Goal: Task Accomplishment & Management: Manage account settings

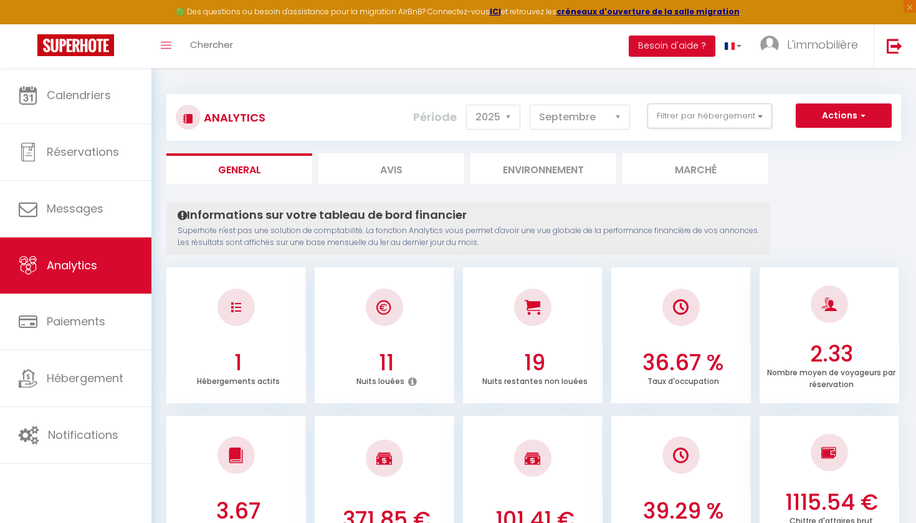
select select "2025"
select select "9"
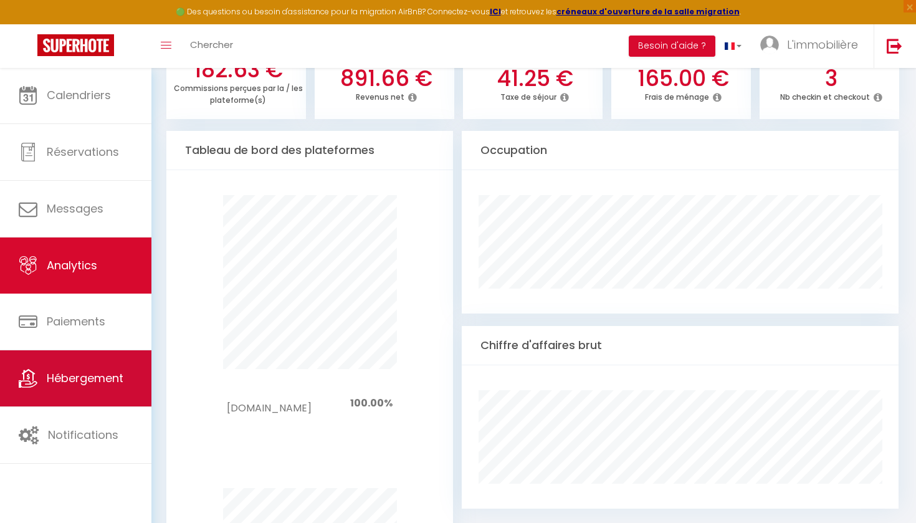
click at [105, 397] on link "Hébergement" at bounding box center [75, 378] width 151 height 56
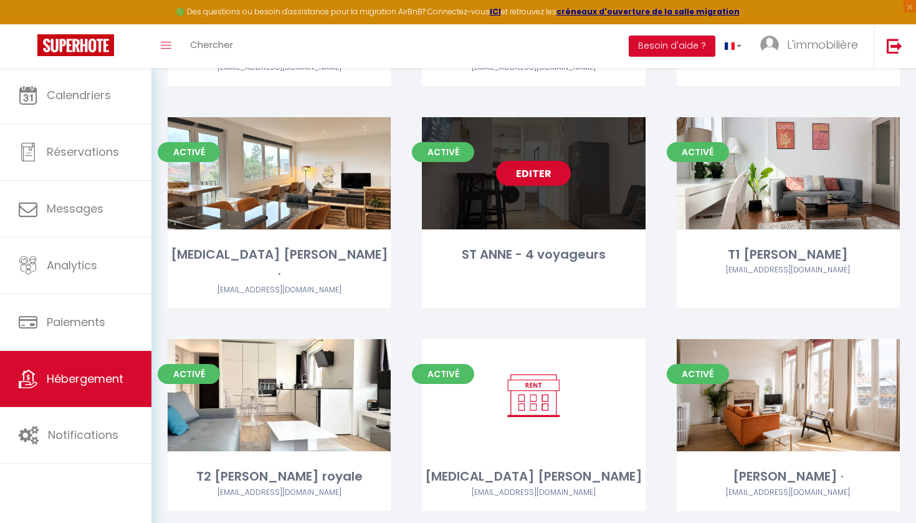
scroll to position [1842, 0]
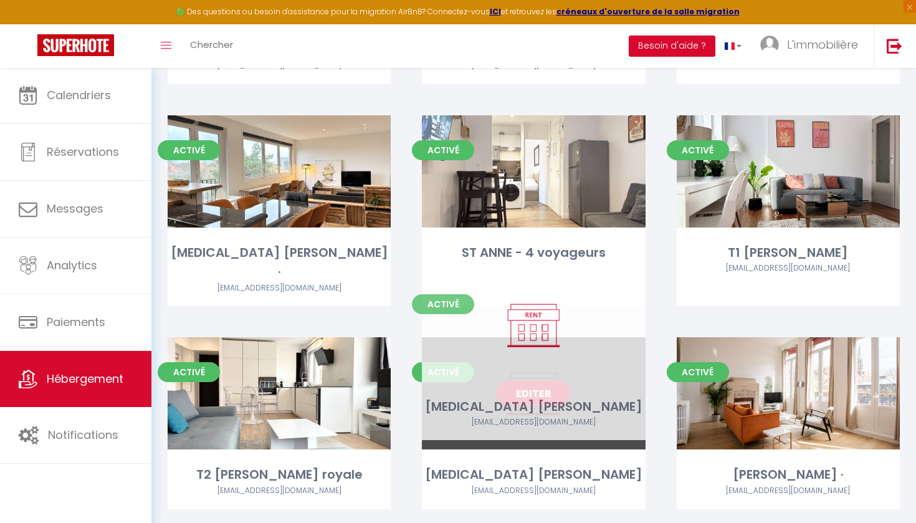
click at [535, 381] on link "Editer" at bounding box center [533, 393] width 75 height 25
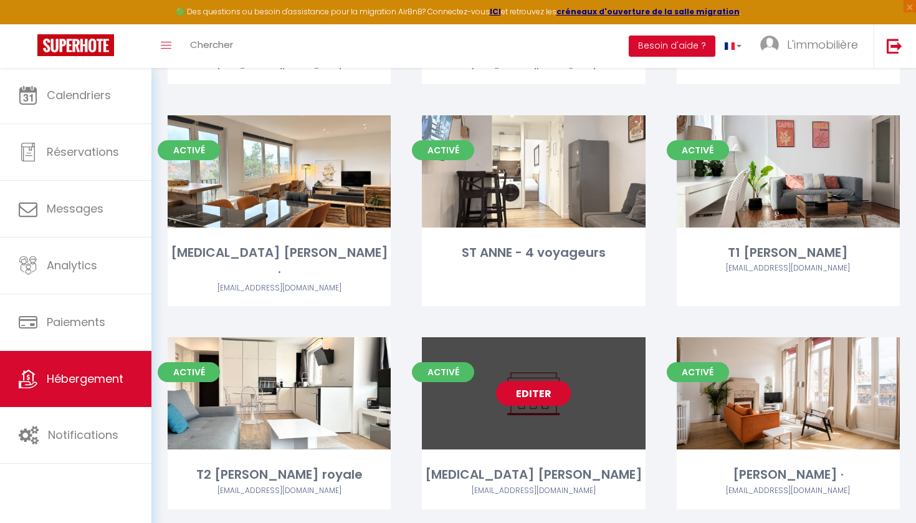
click at [535, 381] on link "Editer" at bounding box center [533, 393] width 75 height 25
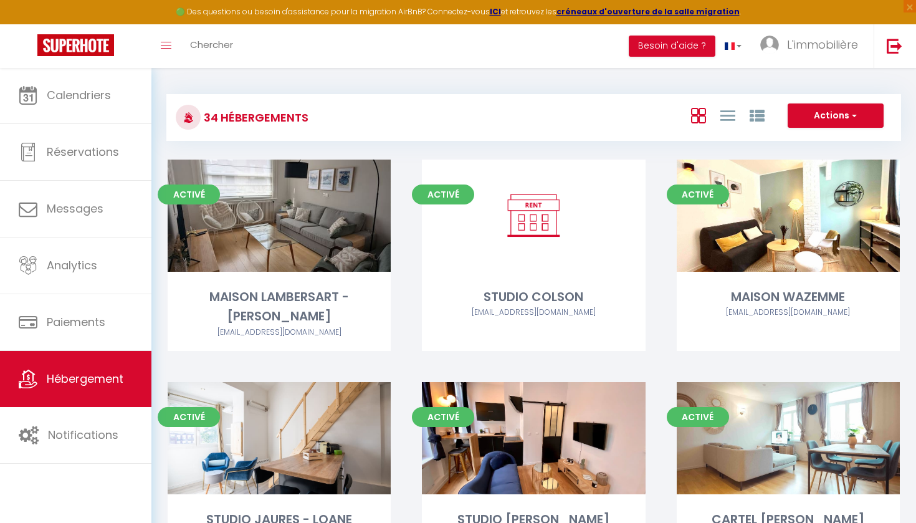
select select "3"
select select "2"
select select "1"
select select "28"
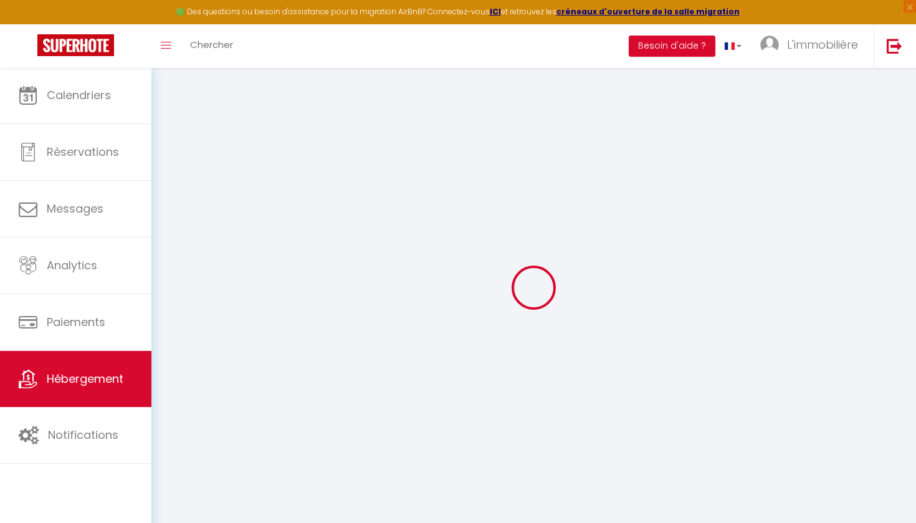
select select
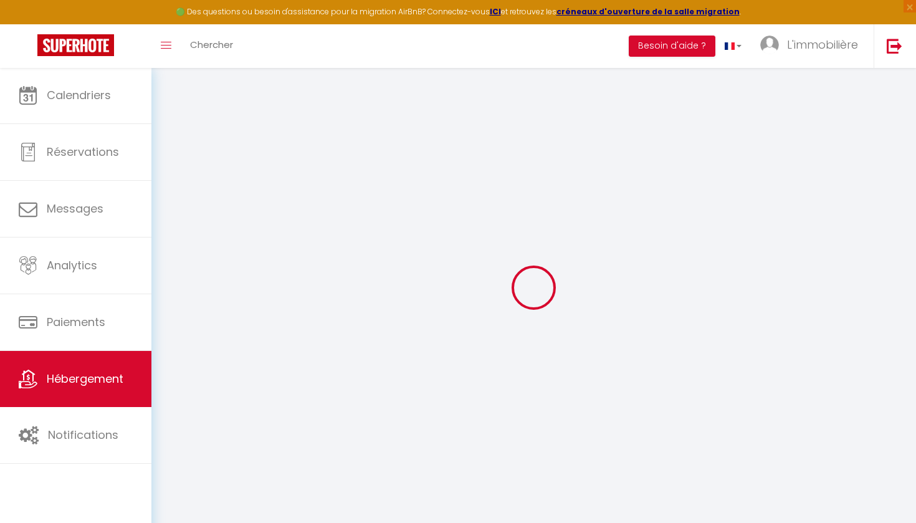
select select
checkbox input "false"
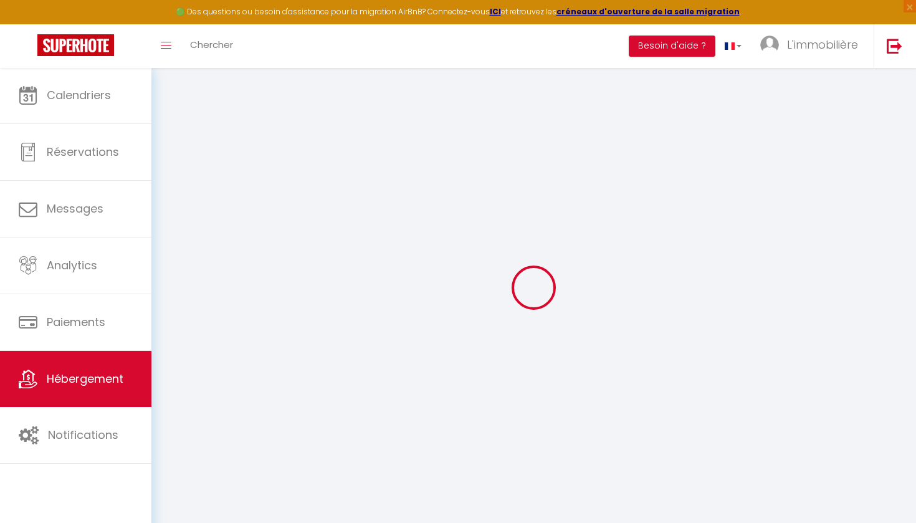
select select
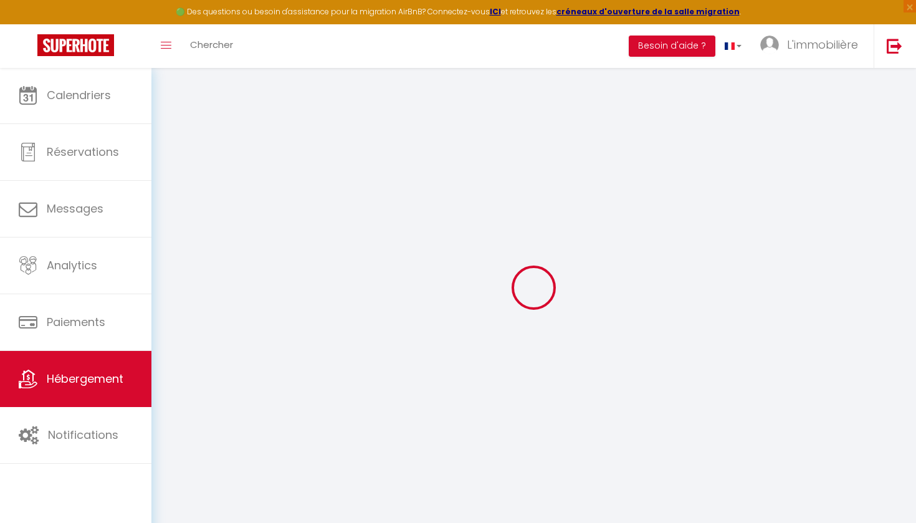
select select
checkbox input "false"
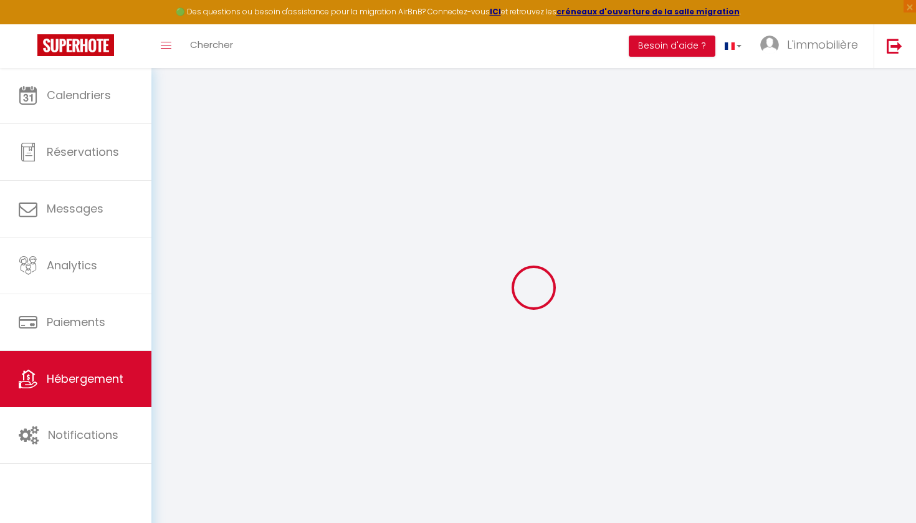
checkbox input "false"
select select
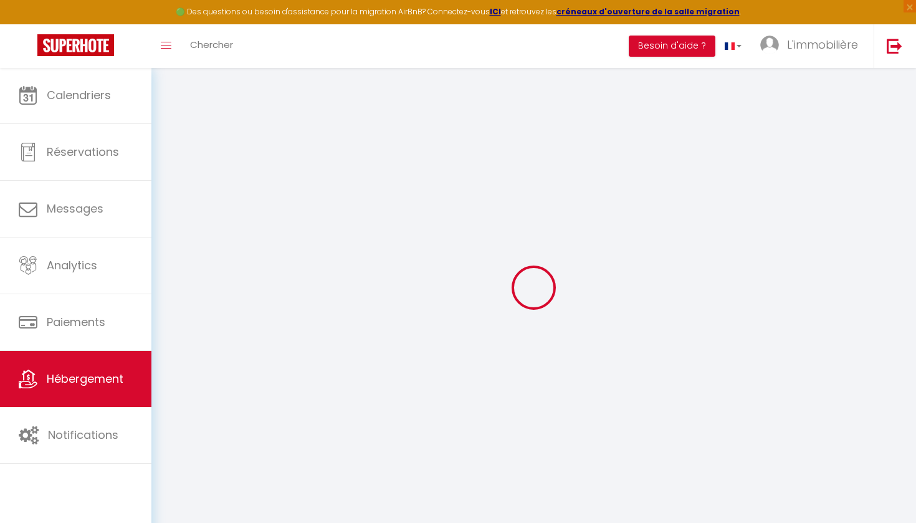
select select
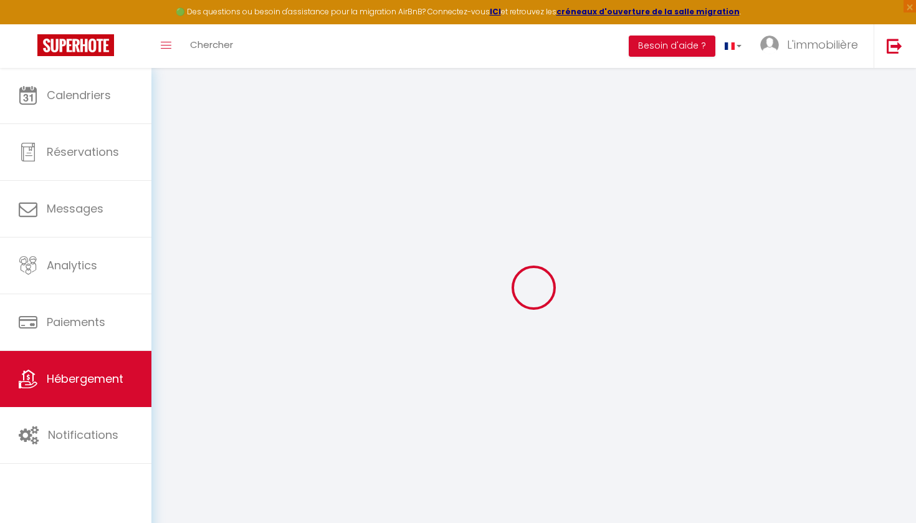
checkbox input "false"
select select
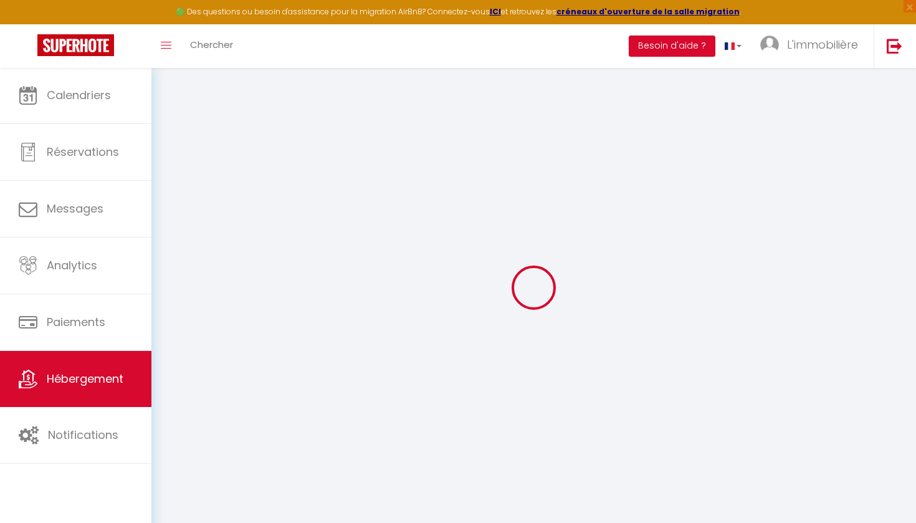
select select
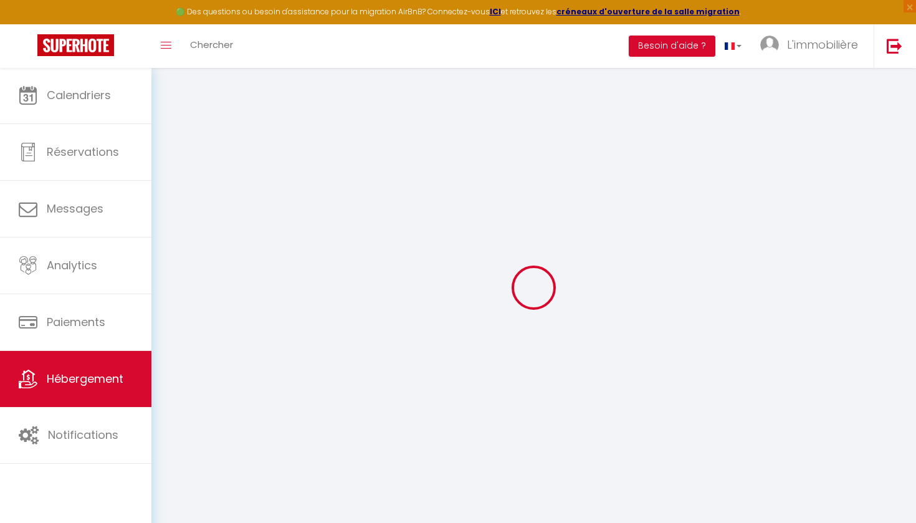
select select
checkbox input "false"
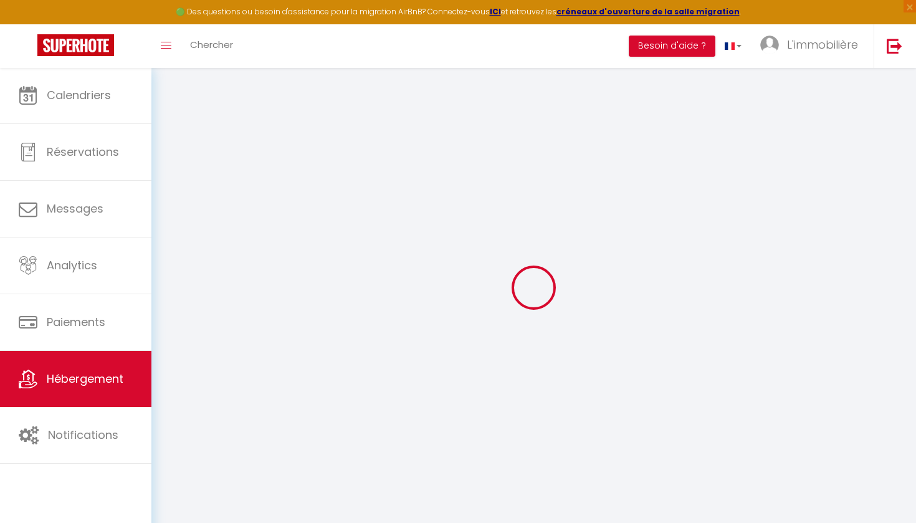
checkbox input "false"
select select
type input "[MEDICAL_DATA] [PERSON_NAME]"
type input "[PERSON_NAME]"
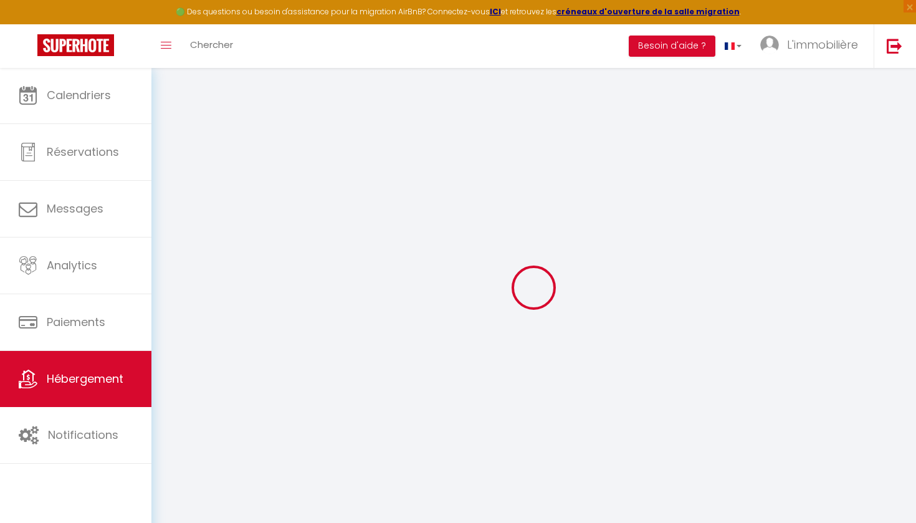
type input "Abotchi"
type input "[STREET_ADDRESS]"
type input "59000"
type input "Lille"
type input "94"
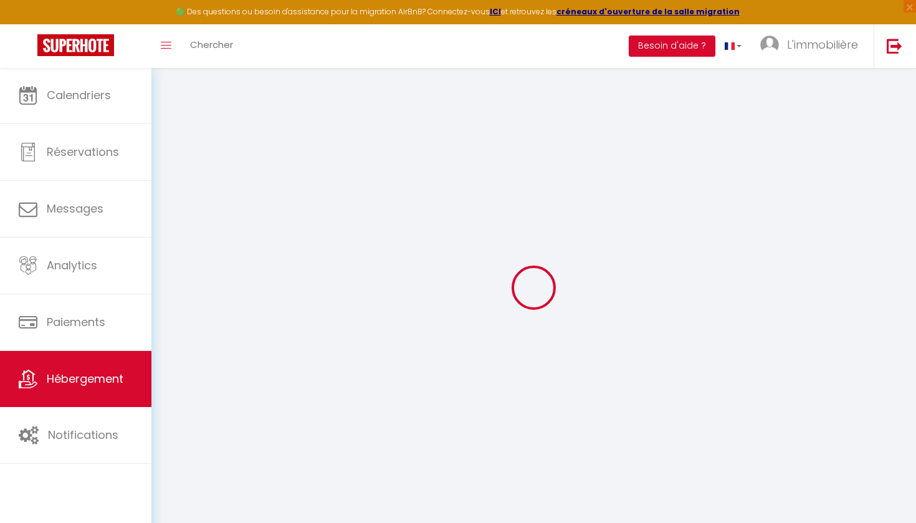
select select
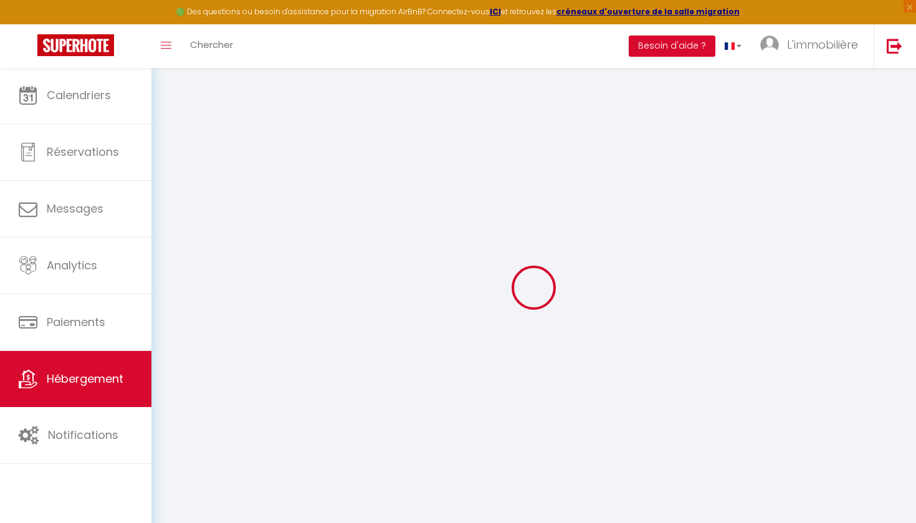
select select
type input "[STREET_ADDRESS]"
type input "59000"
type input "Lille"
type input "[EMAIL_ADDRESS][DOMAIN_NAME]"
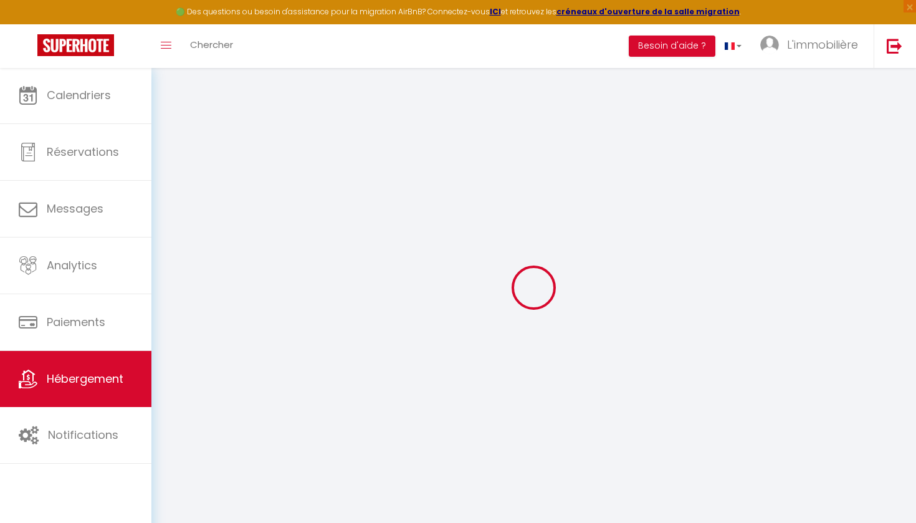
select select
checkbox input "false"
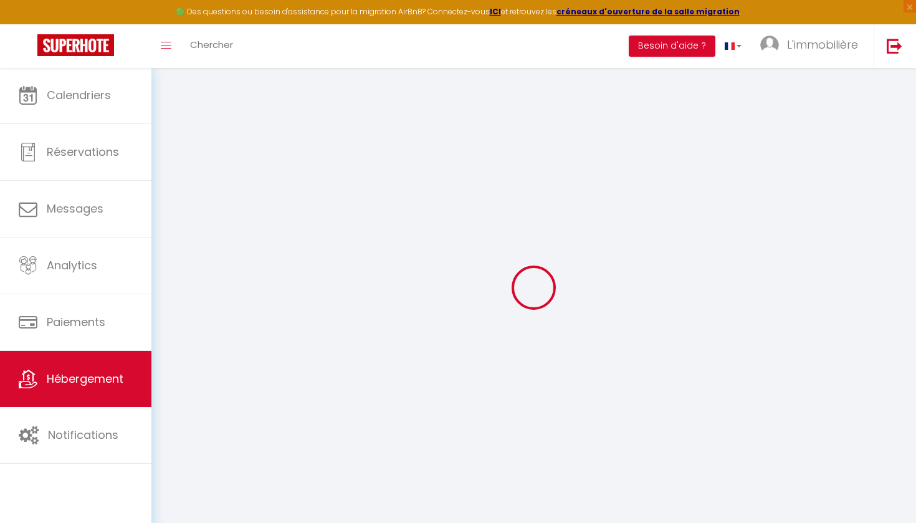
type input "0"
select select
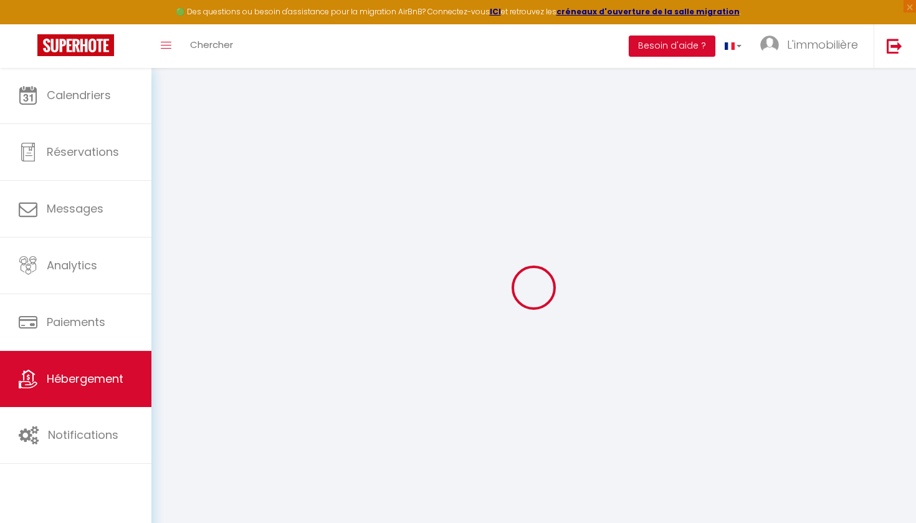
select select
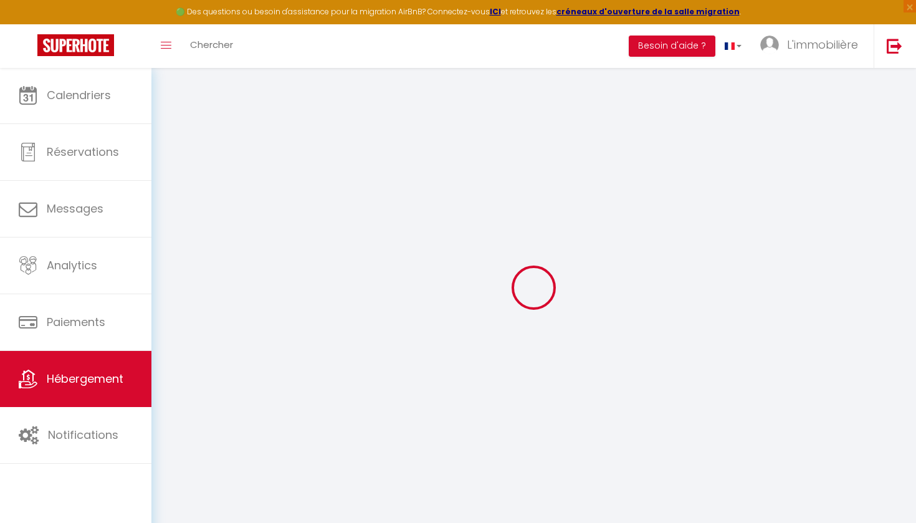
select select
checkbox input "false"
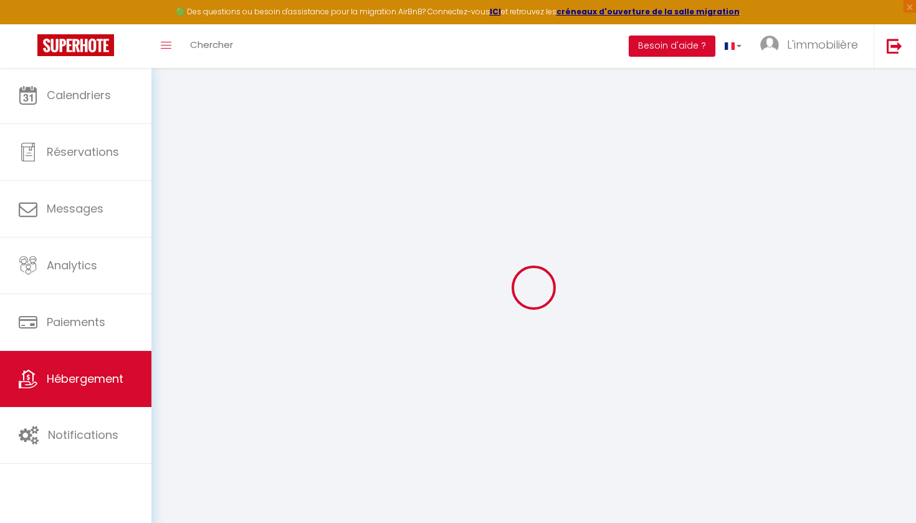
select select
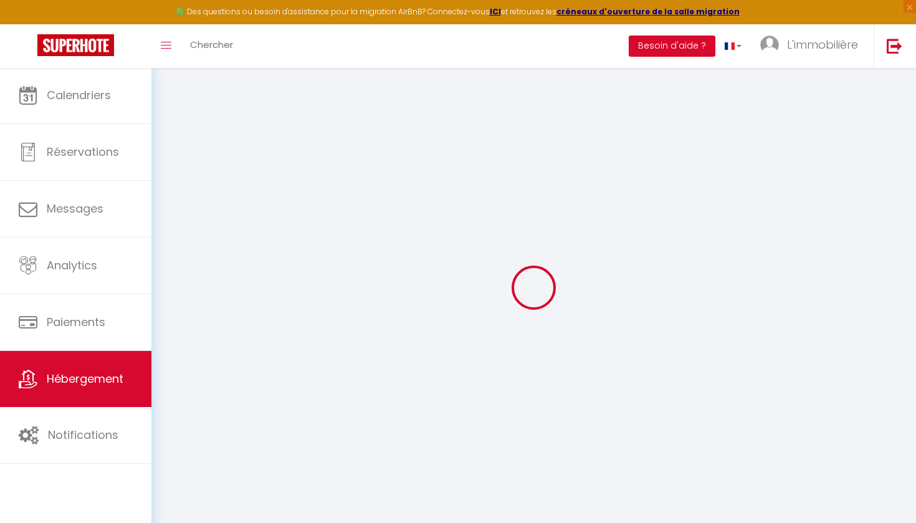
select select
checkbox input "false"
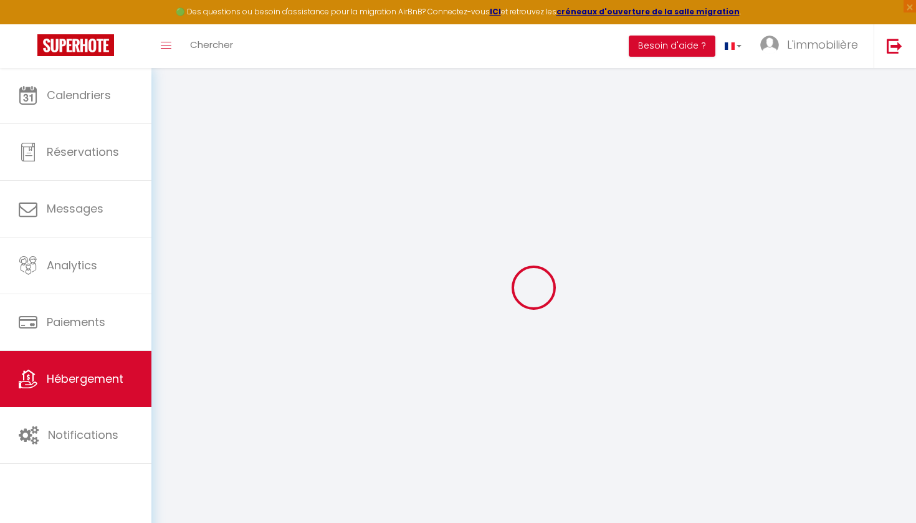
checkbox input "false"
select select
checkbox input "false"
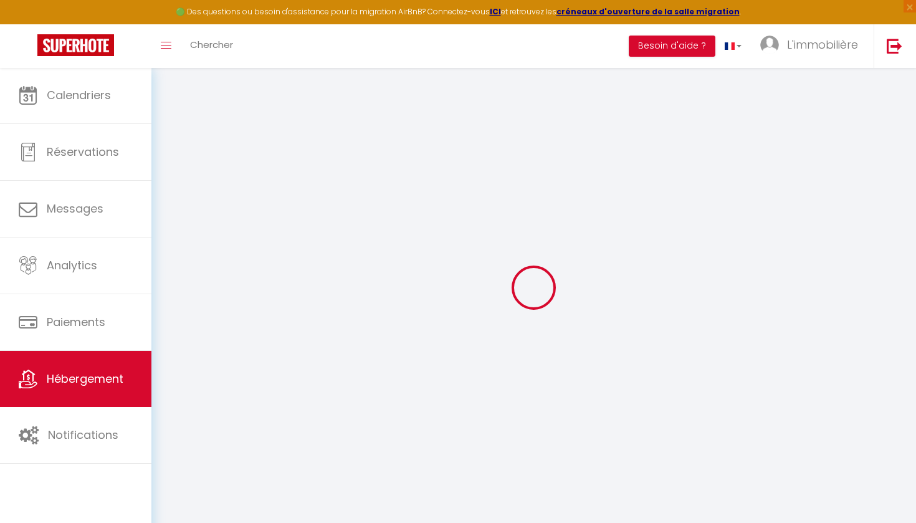
checkbox input "false"
select select "15:00"
select select "23:45"
select select "11:00"
select select "30"
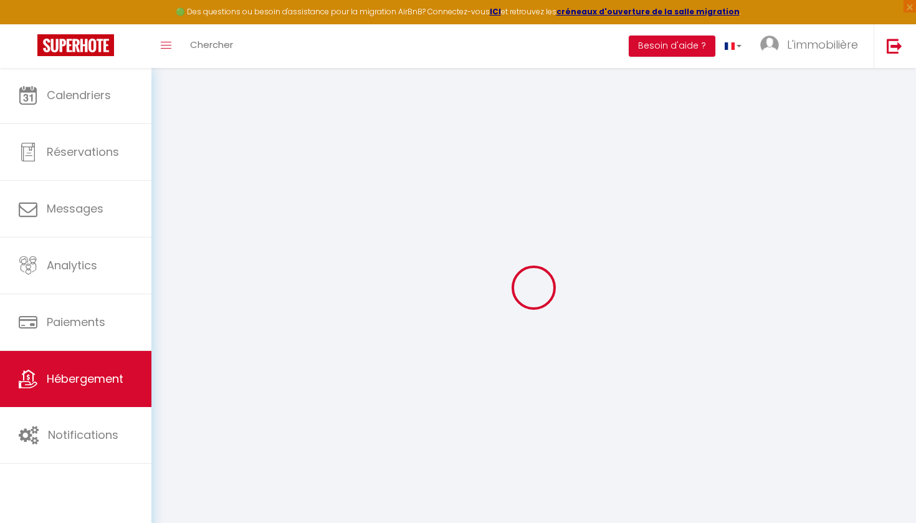
select select "120"
select select "19:00"
select select
checkbox input "false"
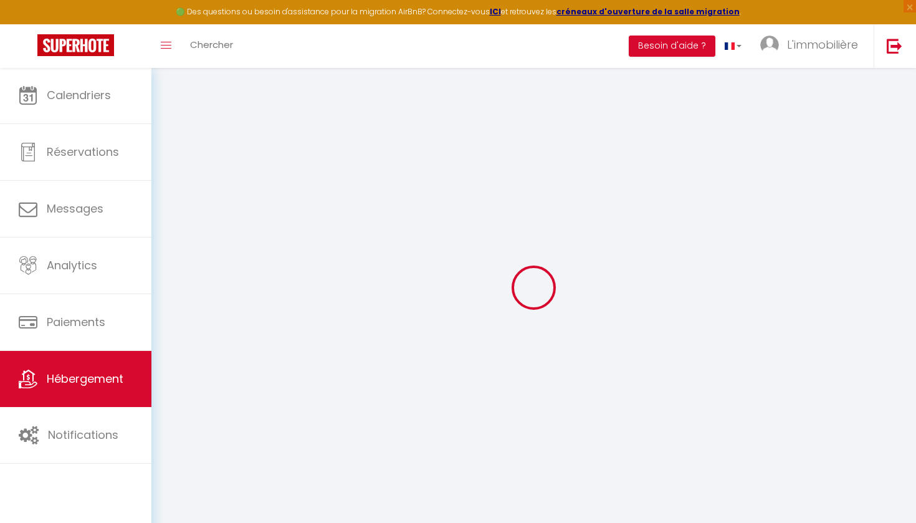
checkbox input "false"
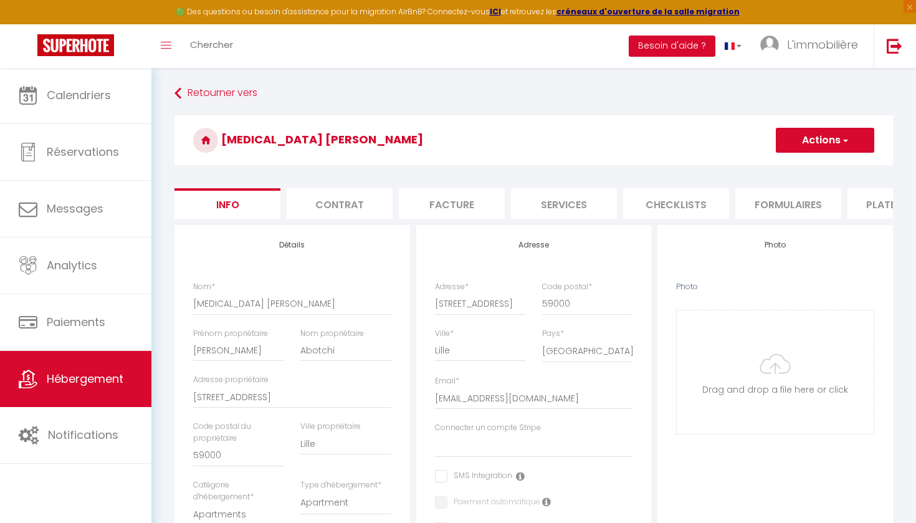
select select
checkbox input "false"
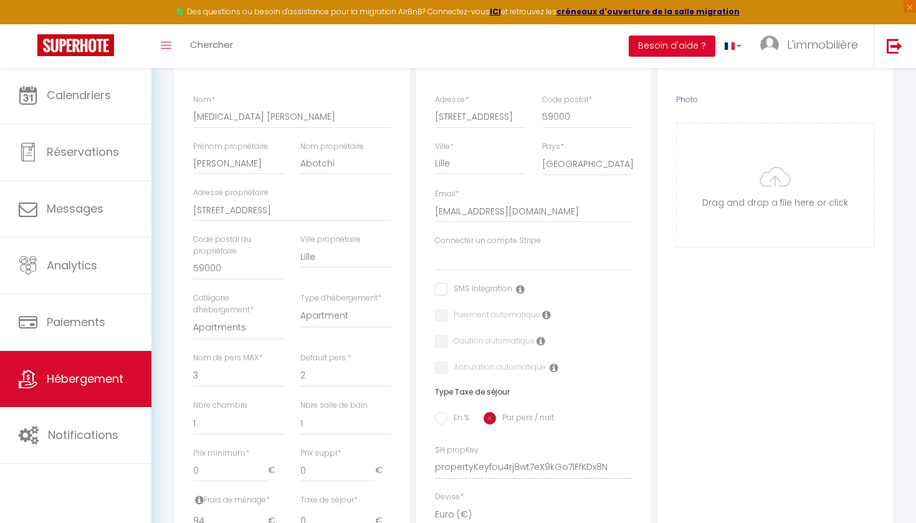
scroll to position [202, 0]
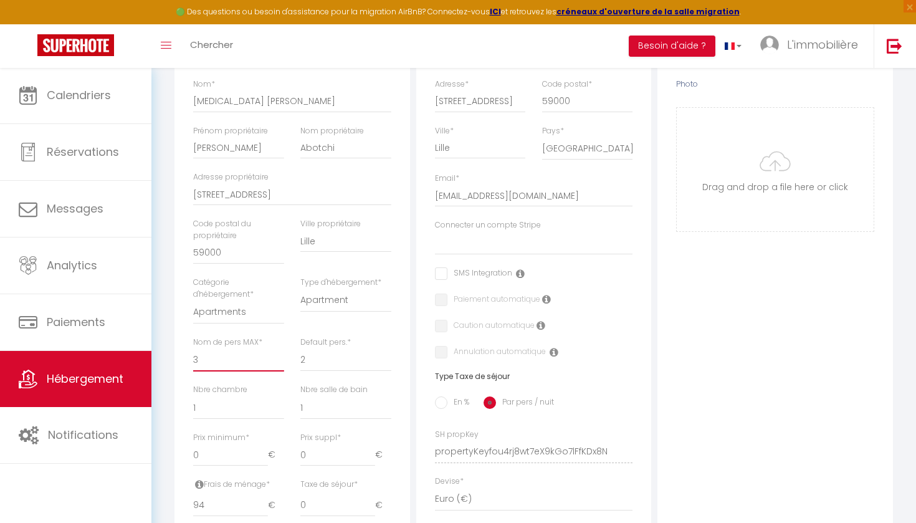
select select "6"
select select
checkbox input "false"
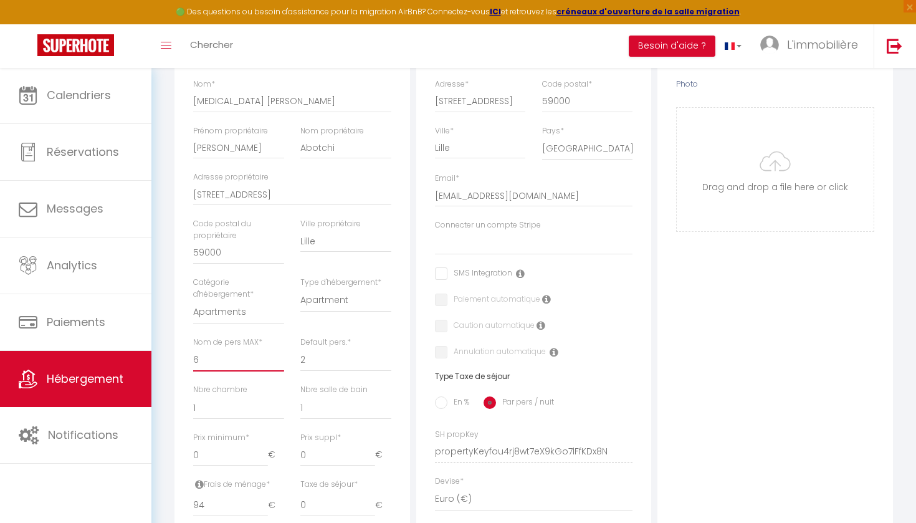
checkbox input "false"
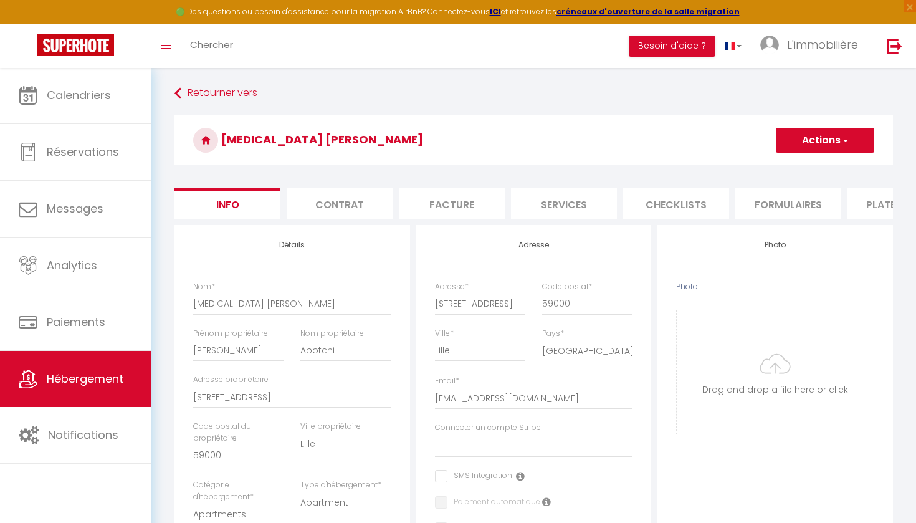
scroll to position [0, 0]
click at [804, 140] on button "Actions" at bounding box center [825, 140] width 98 height 25
click at [790, 166] on input "Enregistrer" at bounding box center [776, 167] width 46 height 12
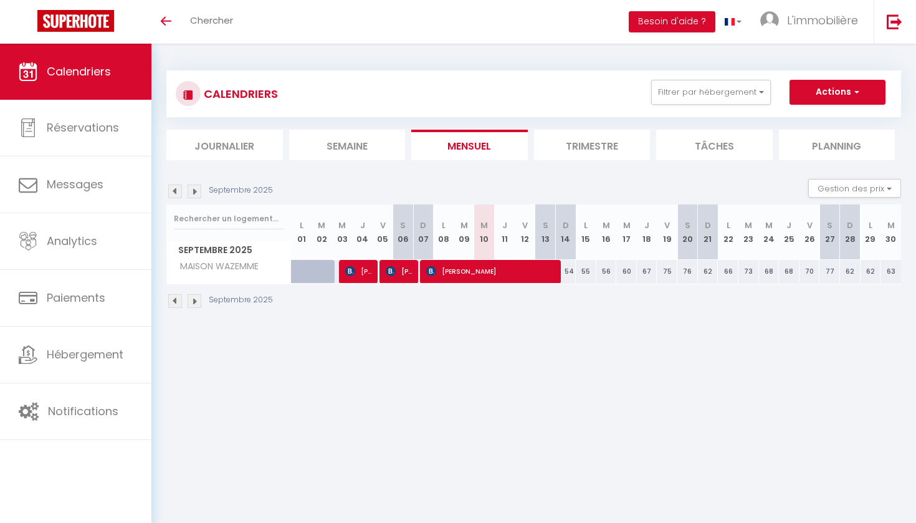
click at [854, 101] on button "Actions" at bounding box center [837, 92] width 96 height 25
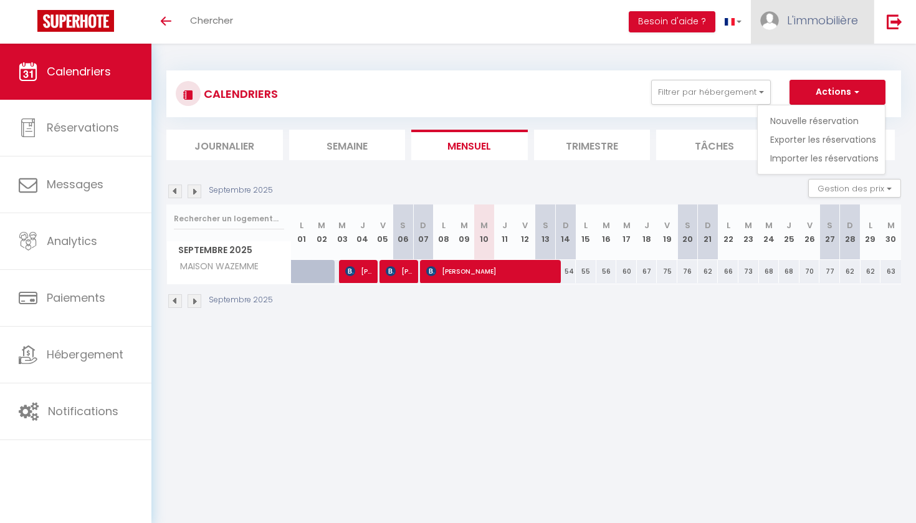
click at [809, 24] on span "L'immobilière" at bounding box center [822, 20] width 71 height 16
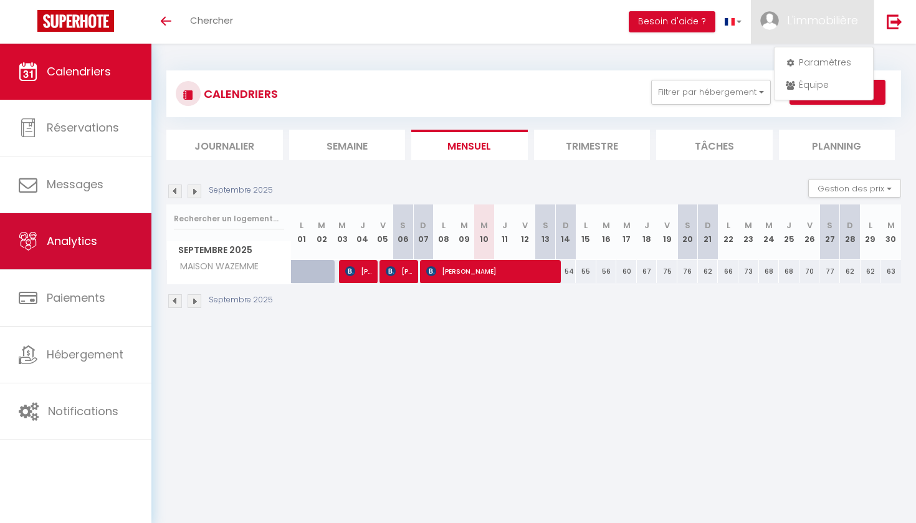
click at [80, 242] on span "Analytics" at bounding box center [72, 241] width 50 height 16
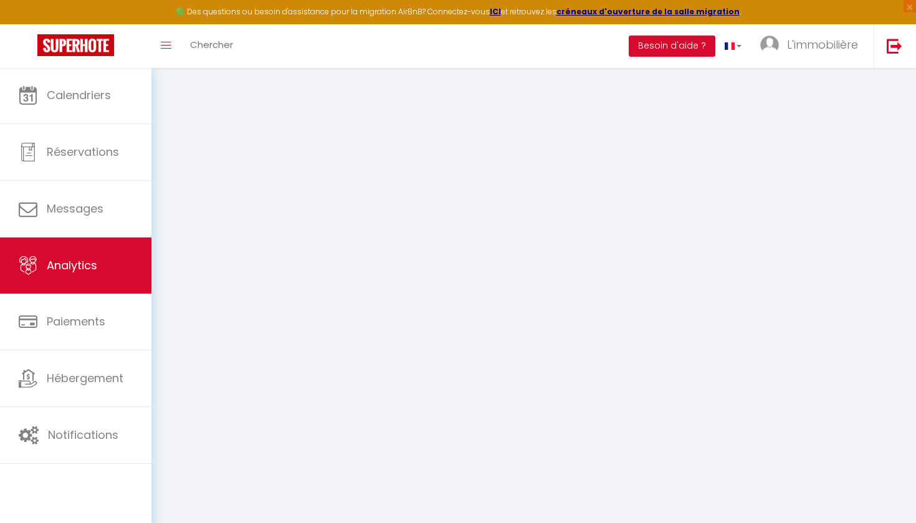
select select "2025"
select select "9"
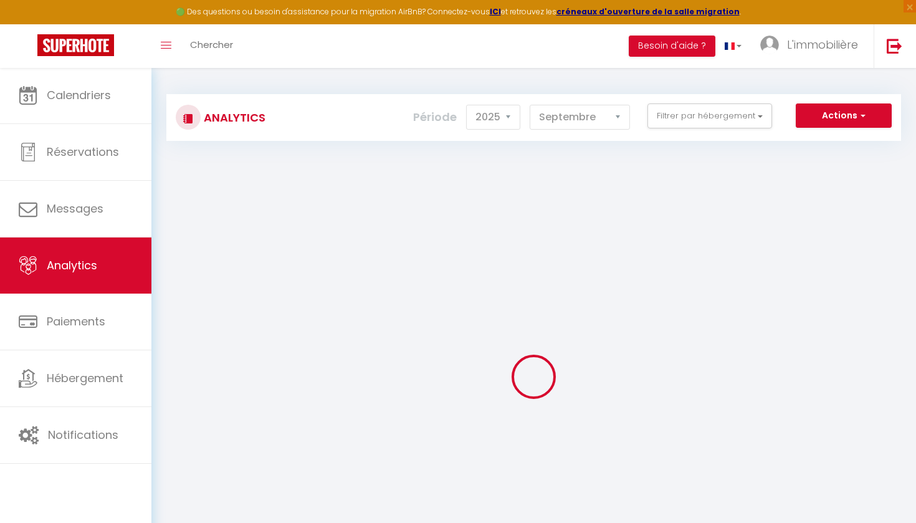
click at [849, 121] on button "Actions" at bounding box center [844, 115] width 96 height 25
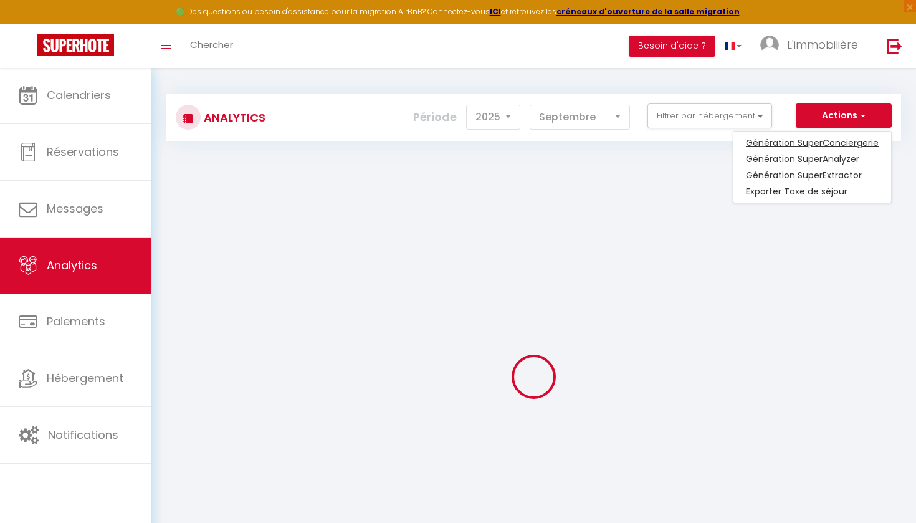
click at [834, 141] on link "Génération SuperConciergerie" at bounding box center [812, 143] width 158 height 16
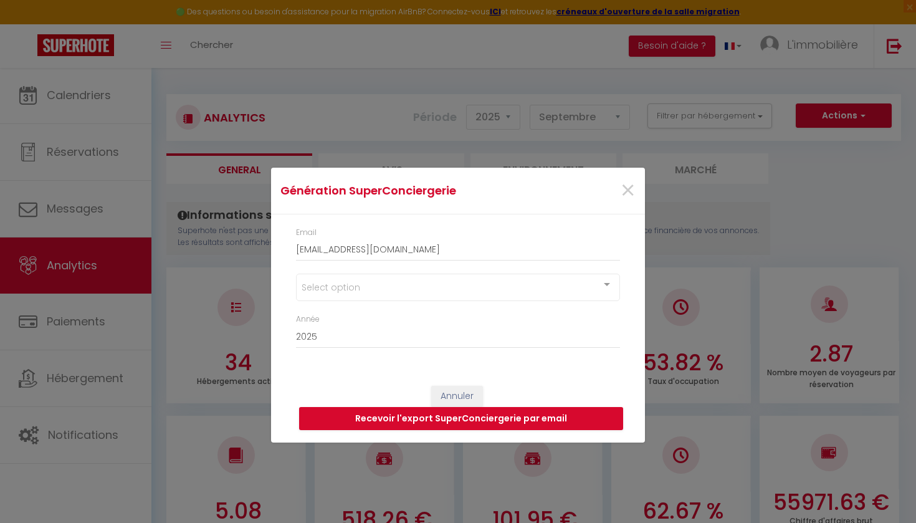
click at [628, 189] on span "×" at bounding box center [628, 190] width 16 height 37
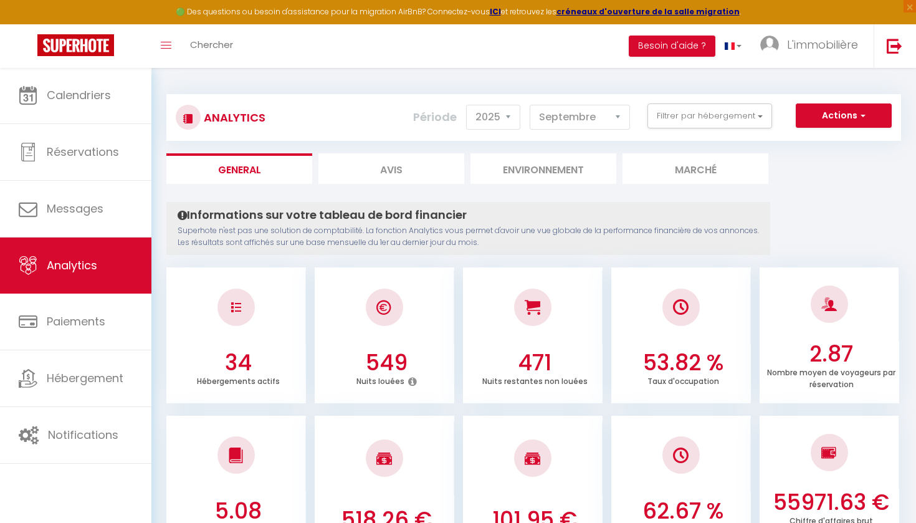
click at [867, 104] on button "Actions" at bounding box center [844, 115] width 96 height 25
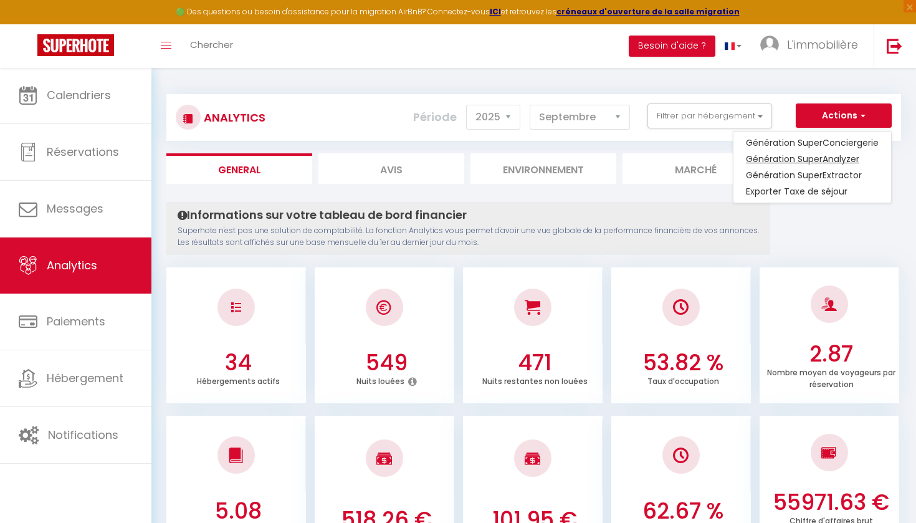
click at [821, 155] on link "Génération SuperAnalyzer" at bounding box center [812, 159] width 158 height 16
type input "[EMAIL_ADDRESS][DOMAIN_NAME]"
select select
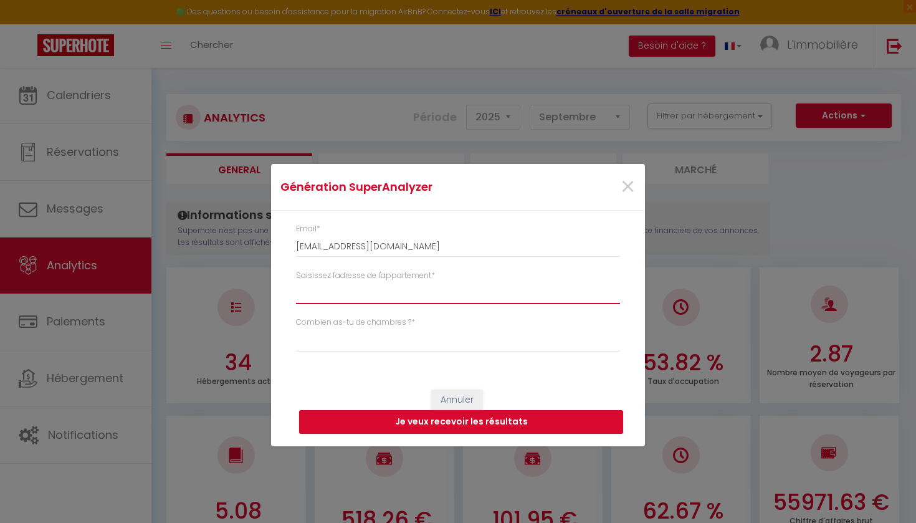
paste input "18 rue de telatchai"
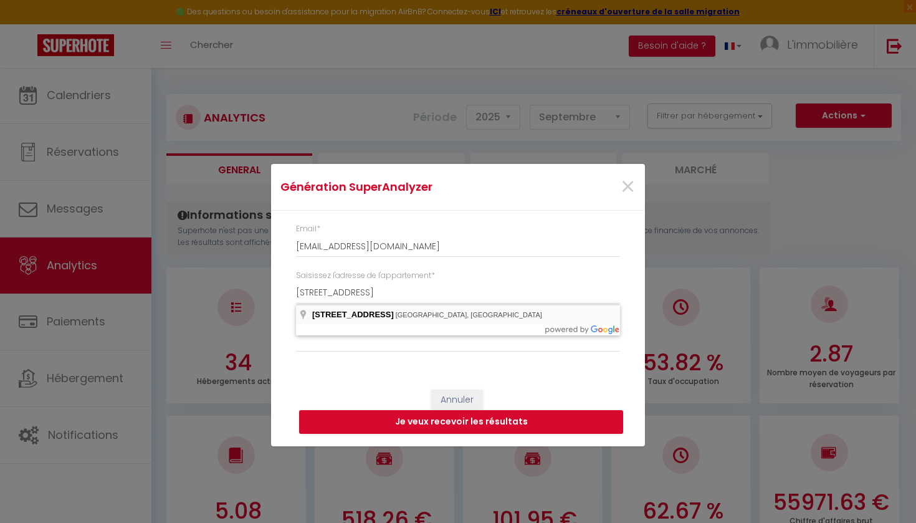
type input "18 Rue Tela Tchai, Roubaix, France"
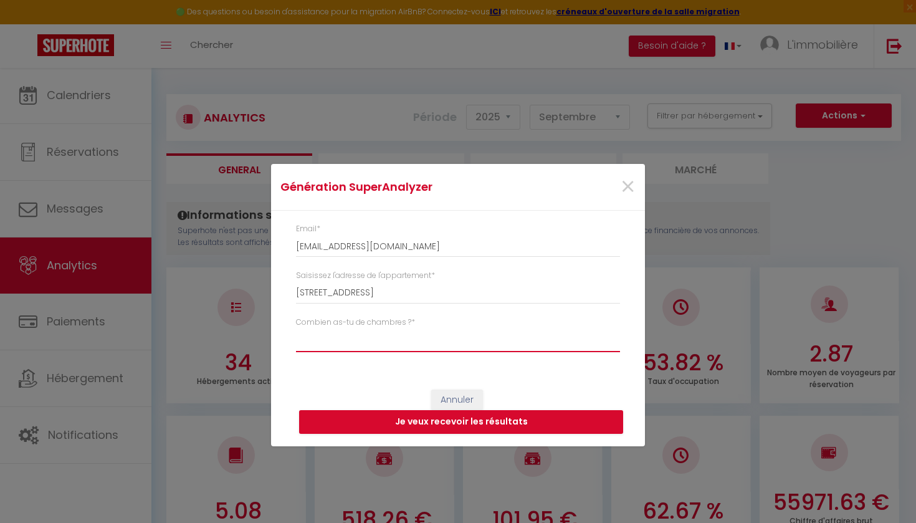
select select "studio"
click at [411, 423] on button "Je veux recevoir les résultats" at bounding box center [461, 422] width 324 height 24
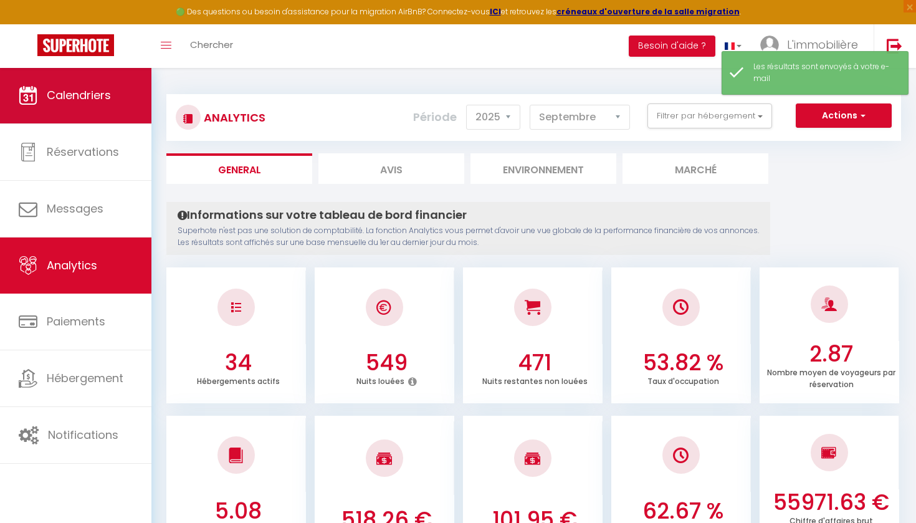
click at [117, 95] on link "Calendriers" at bounding box center [75, 95] width 151 height 56
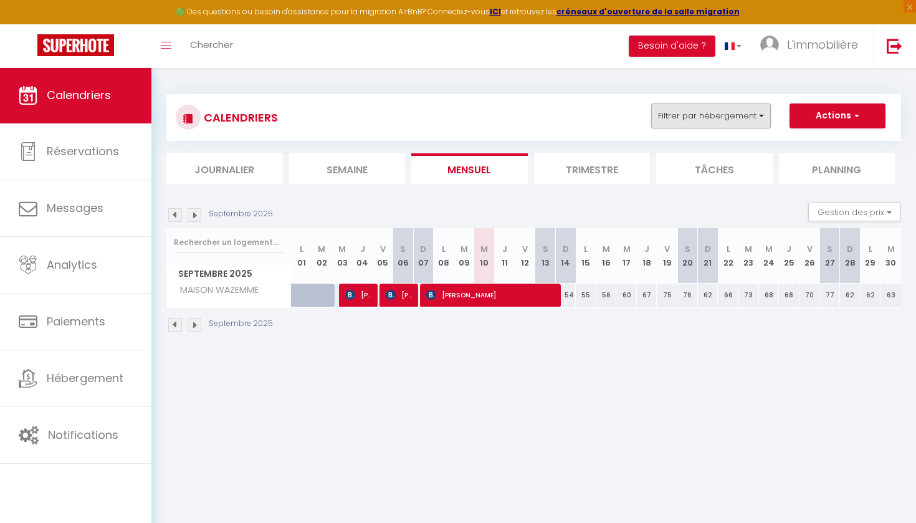
click at [755, 120] on button "Filtrer par hébergement" at bounding box center [711, 115] width 120 height 25
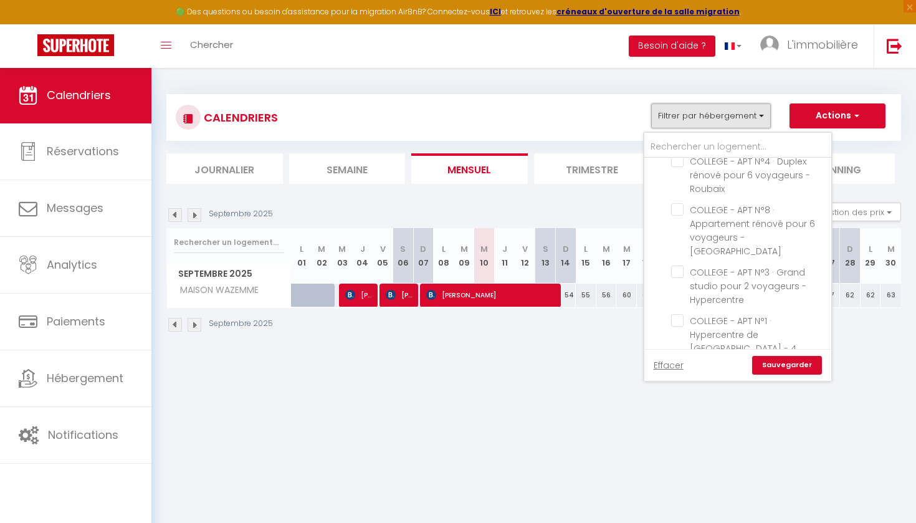
scroll to position [126, 0]
click at [665, 359] on link "Effacer" at bounding box center [669, 365] width 30 height 14
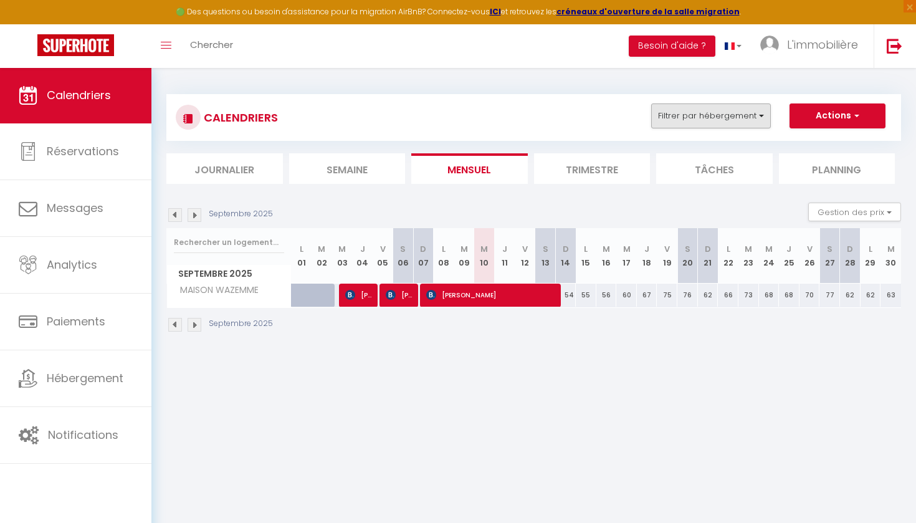
click at [752, 126] on button "Filtrer par hébergement" at bounding box center [711, 115] width 120 height 25
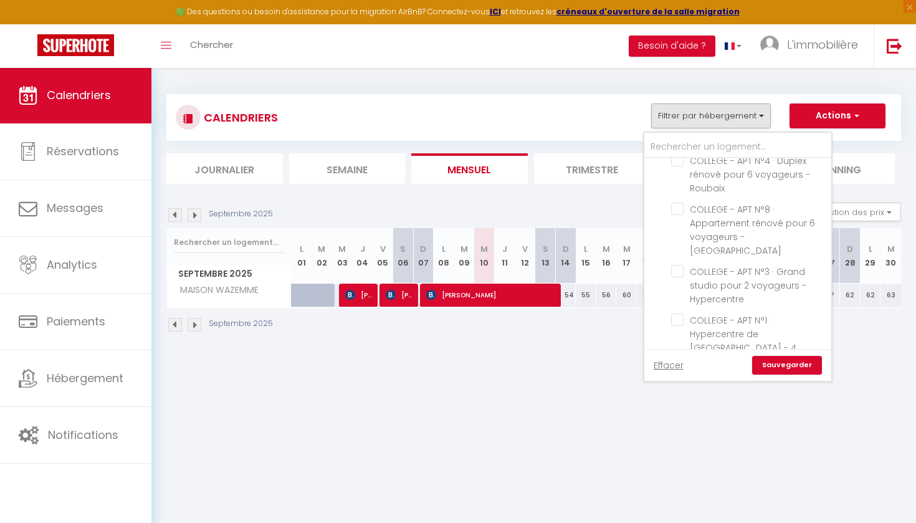
click at [773, 359] on link "Sauvegarder" at bounding box center [787, 365] width 70 height 19
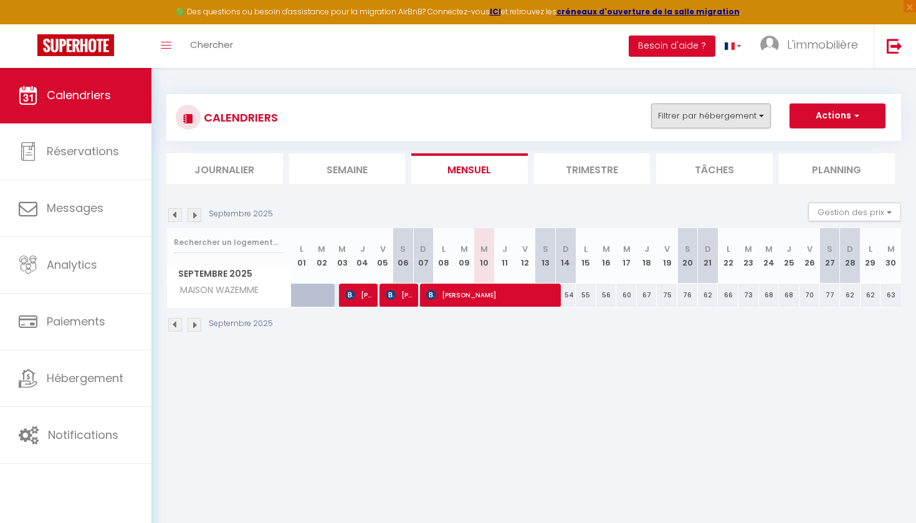
click at [721, 121] on button "Filtrer par hébergement" at bounding box center [711, 115] width 120 height 25
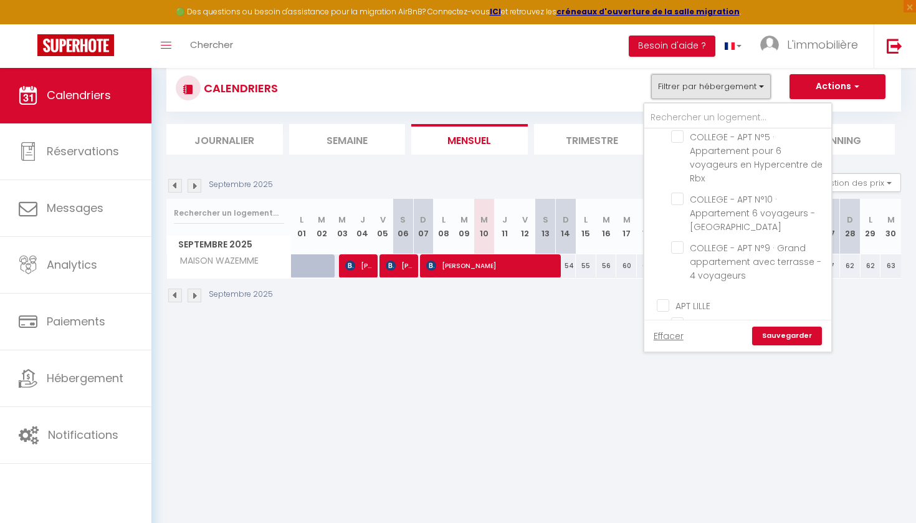
scroll to position [406, 0]
click at [680, 336] on input "MAISON WAZEMME" at bounding box center [749, 342] width 156 height 12
checkbox input "false"
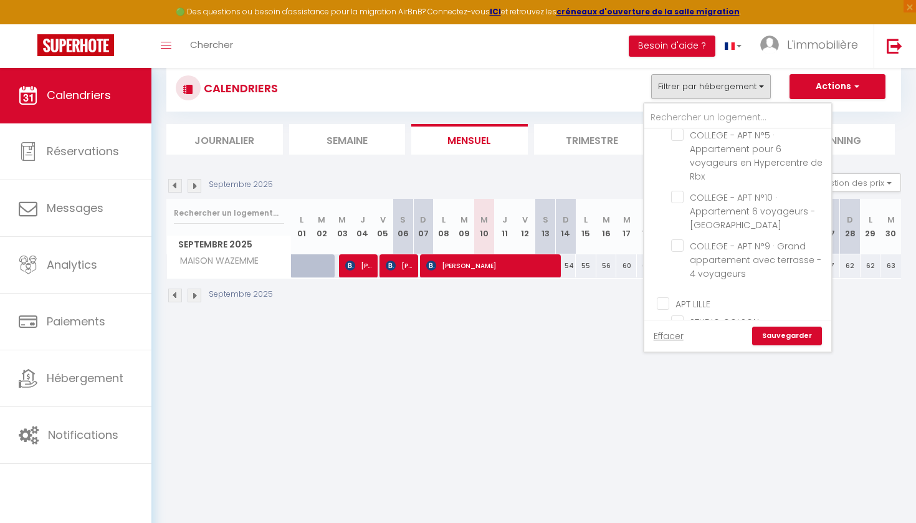
checkbox input "false"
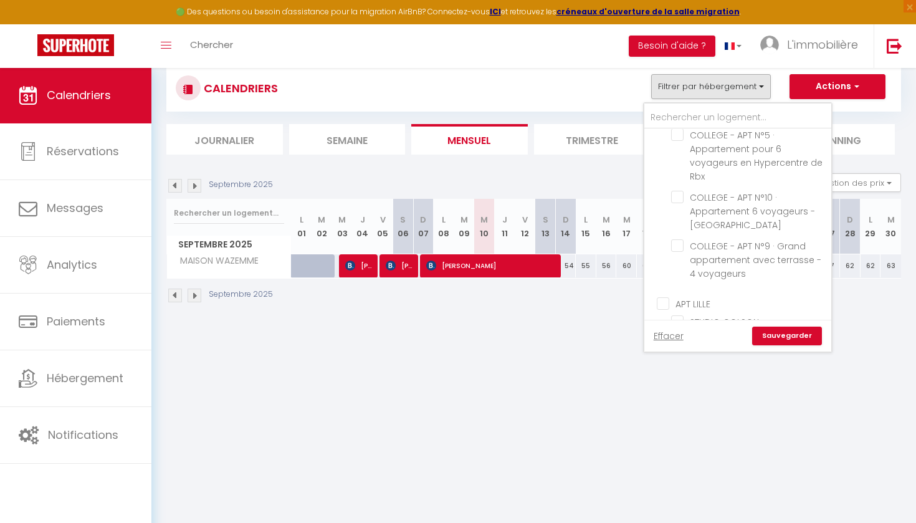
checkbox input "false"
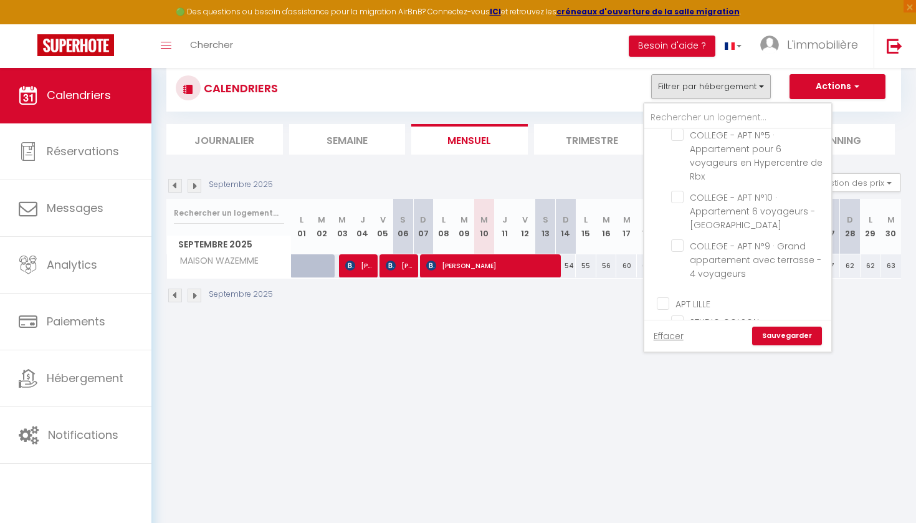
checkbox input "false"
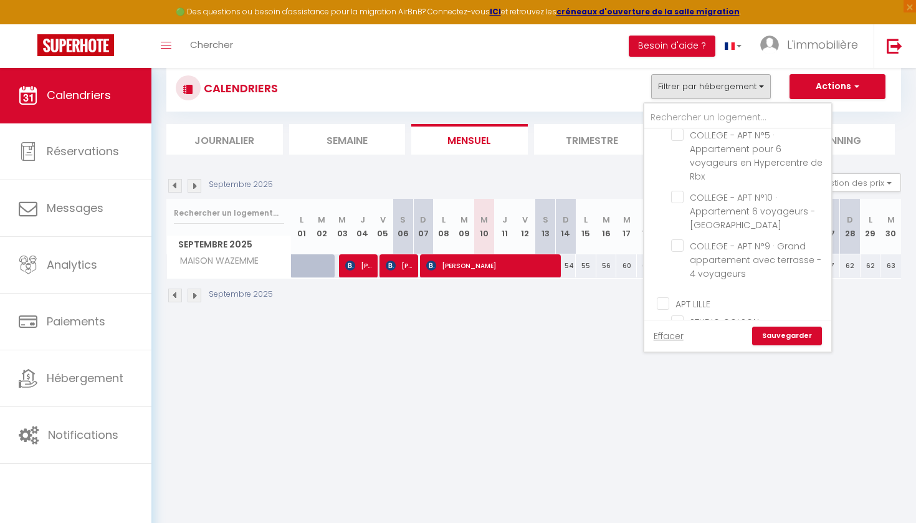
checkbox input "false"
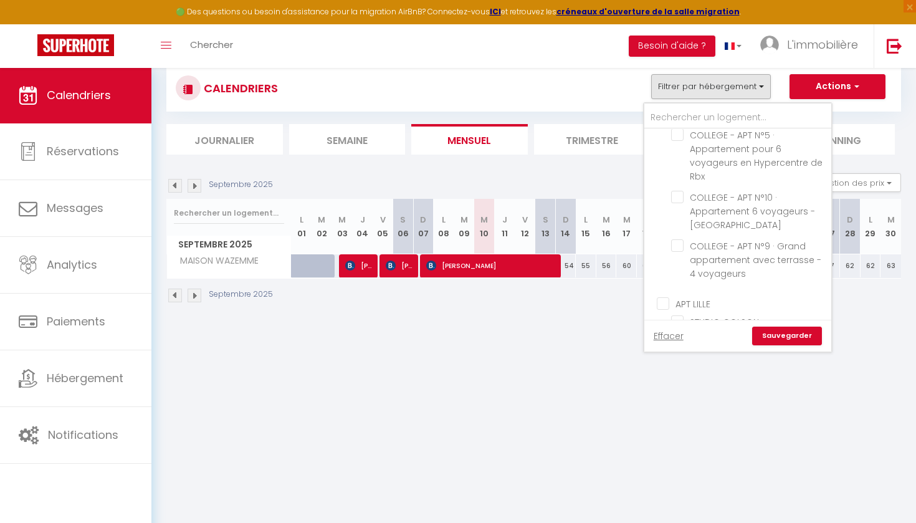
checkbox input "false"
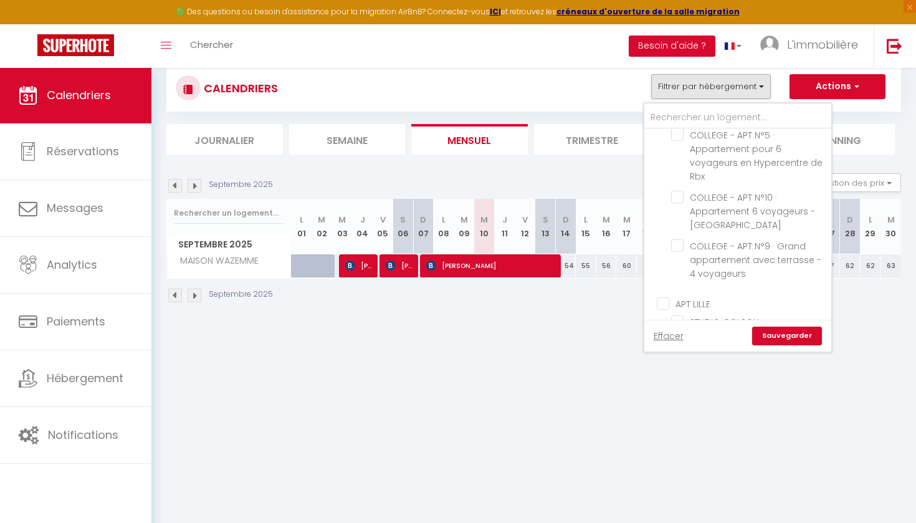
checkbox input "false"
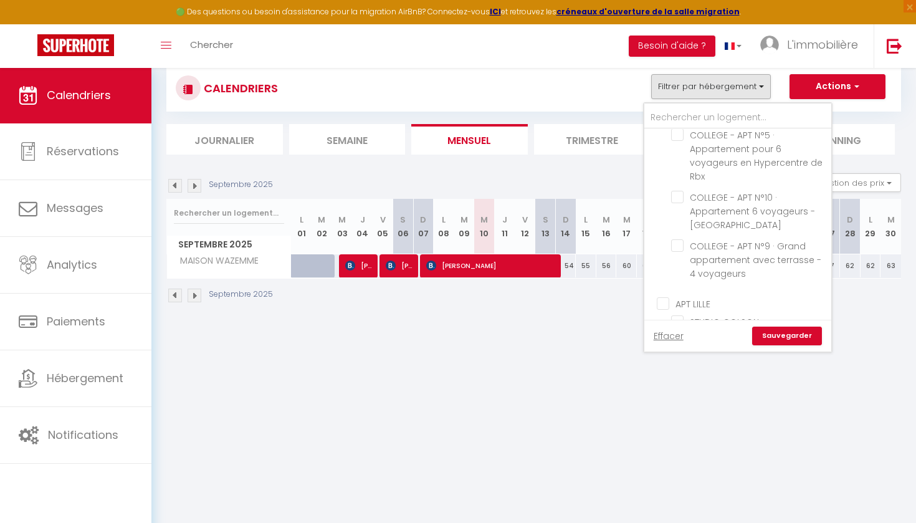
checkbox input "false"
click at [796, 333] on link "Sauvegarder" at bounding box center [787, 335] width 70 height 19
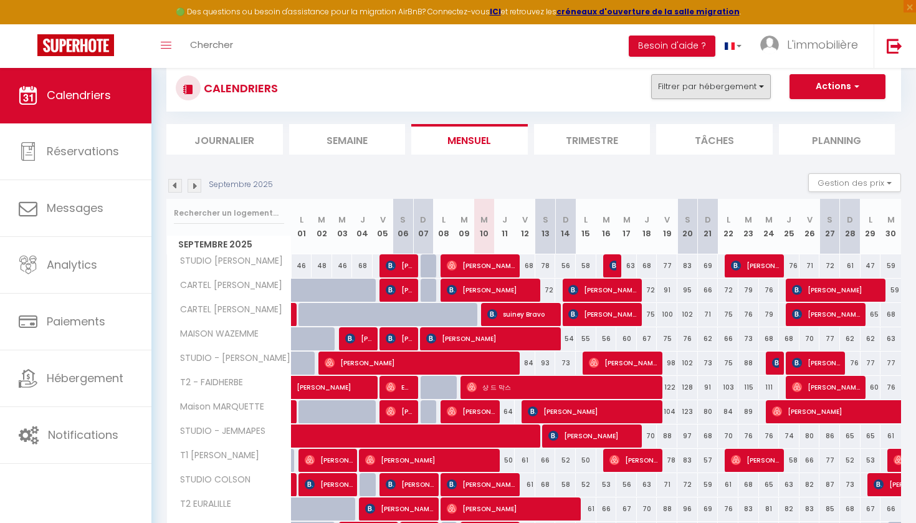
click at [721, 85] on button "Filtrer par hébergement" at bounding box center [711, 86] width 120 height 25
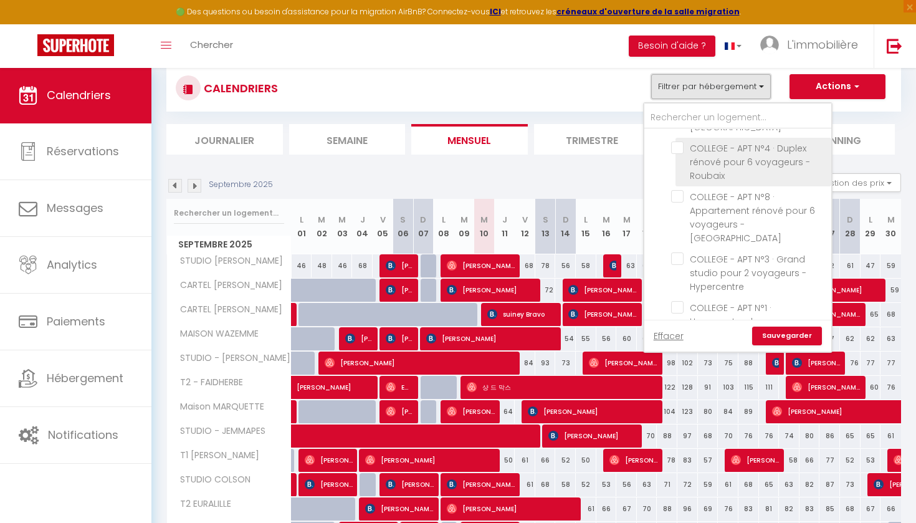
scroll to position [115, 0]
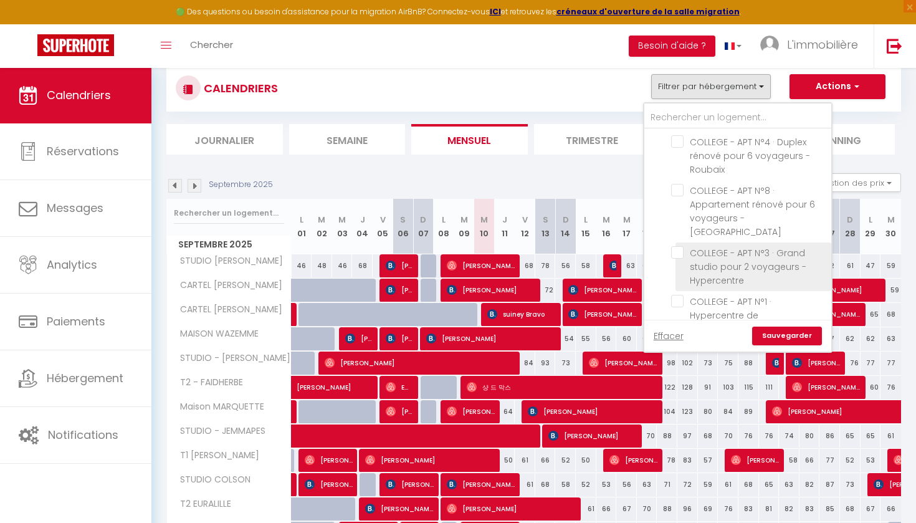
click at [682, 246] on input "COLLEGE - APT N°3 · Grand studio pour 2 voyageurs - Hypercentre" at bounding box center [749, 252] width 156 height 12
checkbox input "true"
checkbox input "false"
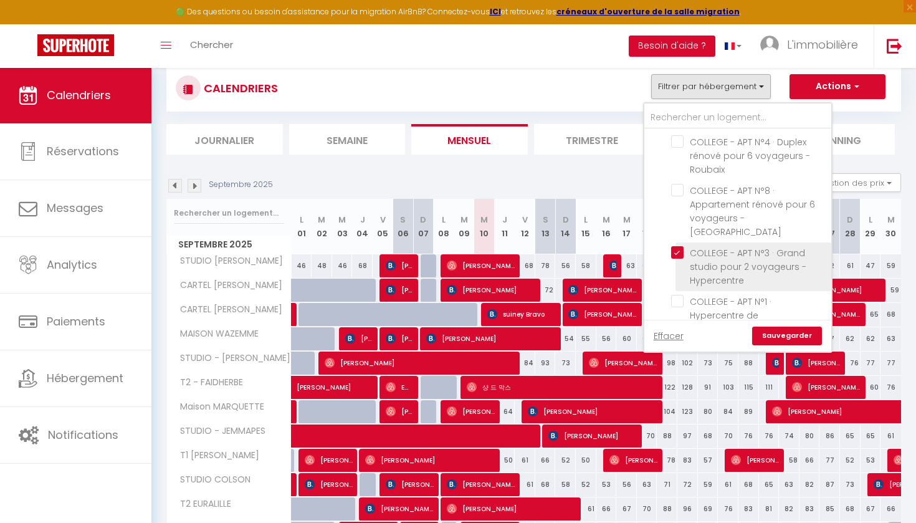
checkbox input "false"
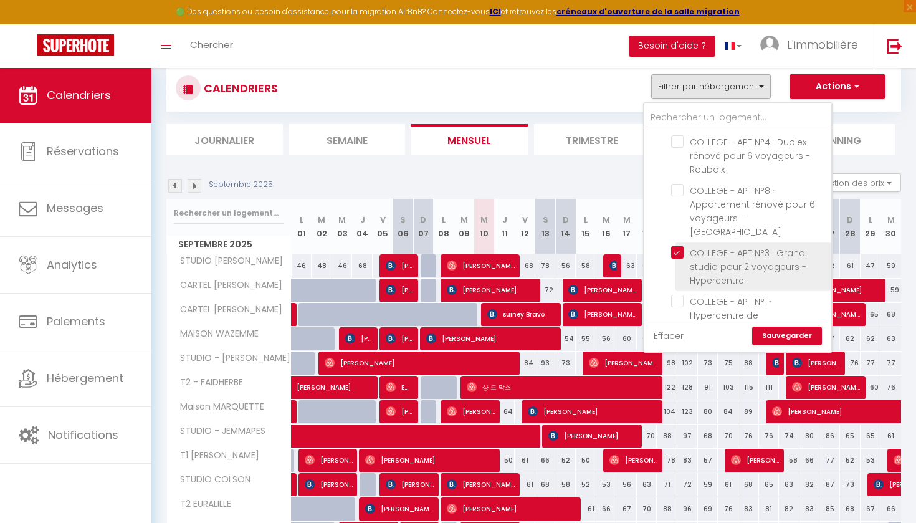
checkbox input "false"
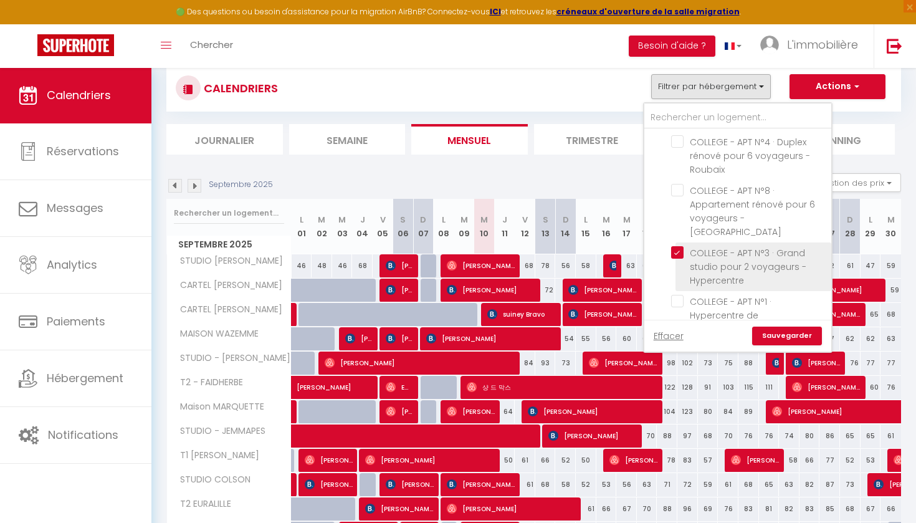
checkbox input "false"
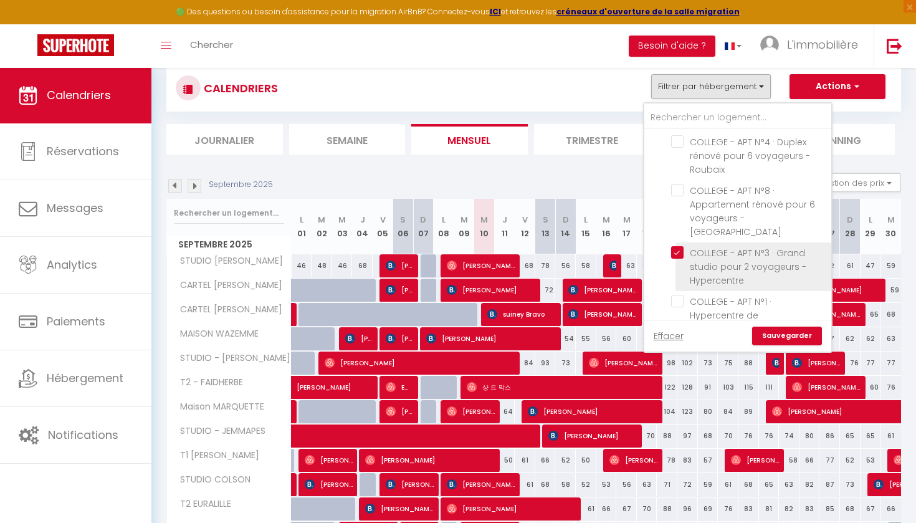
checkbox input "false"
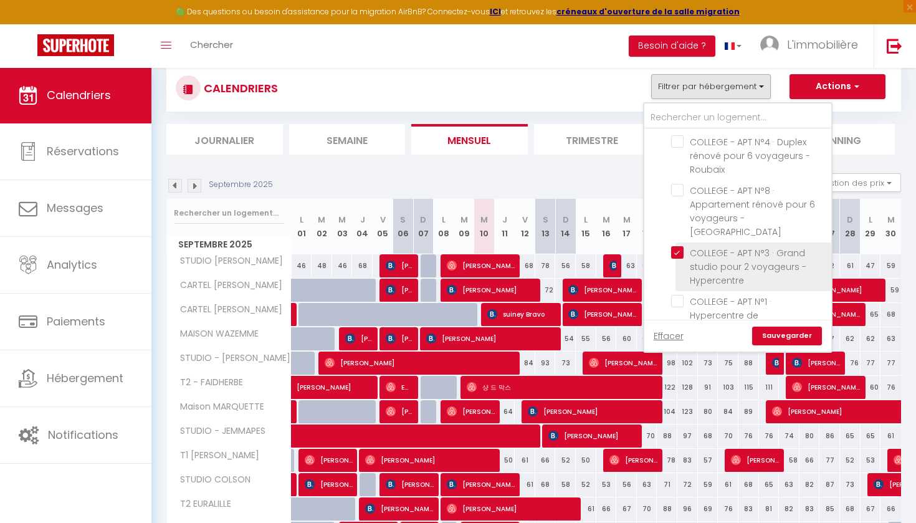
checkbox input "false"
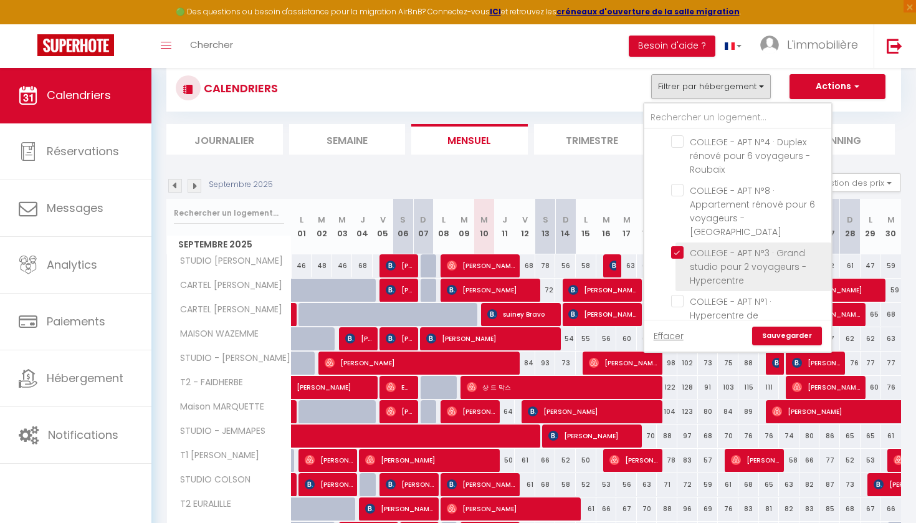
checkbox input "false"
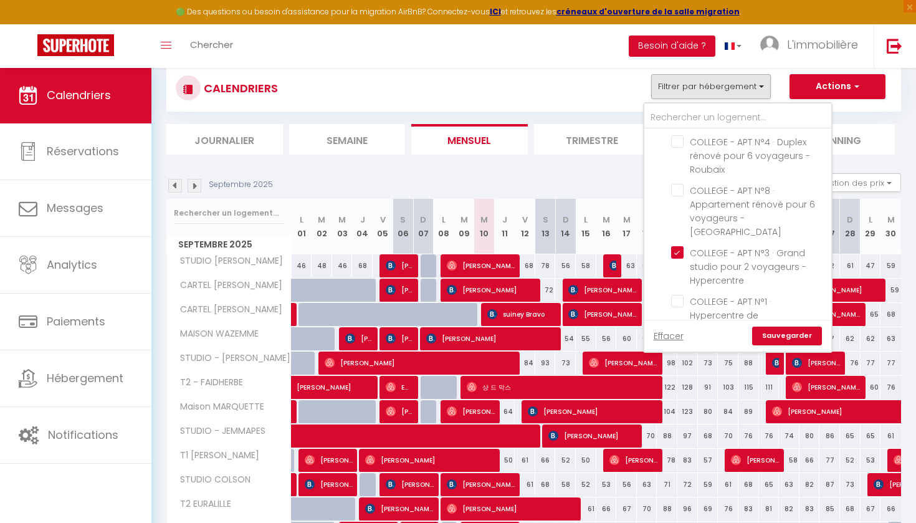
click at [802, 333] on link "Sauvegarder" at bounding box center [787, 335] width 70 height 19
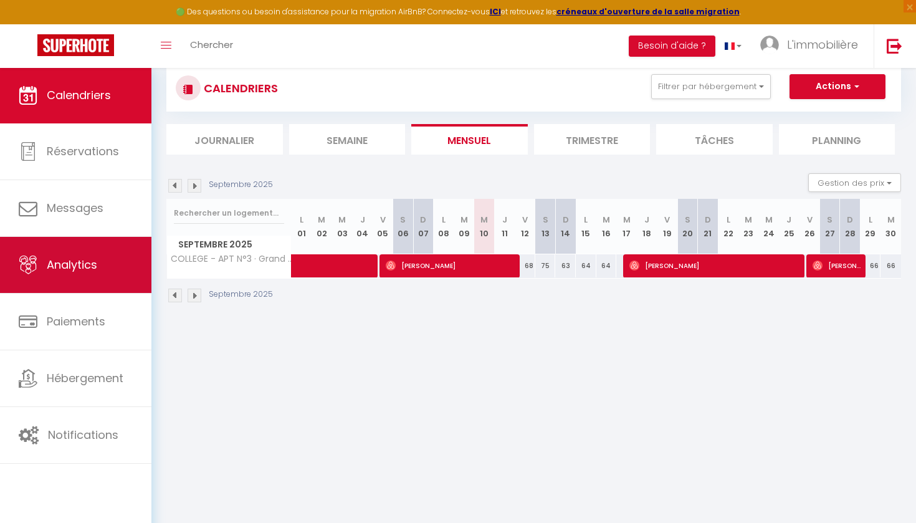
click at [91, 259] on span "Analytics" at bounding box center [72, 265] width 50 height 16
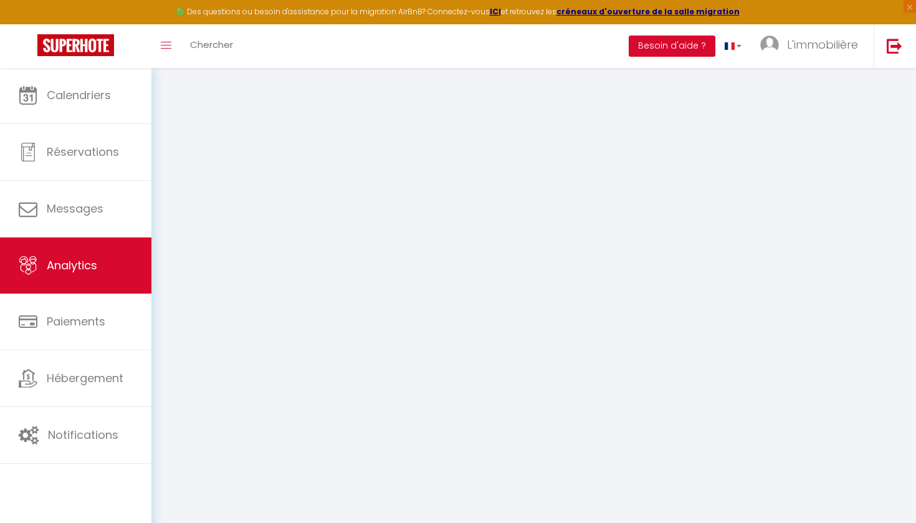
select select "2025"
select select "9"
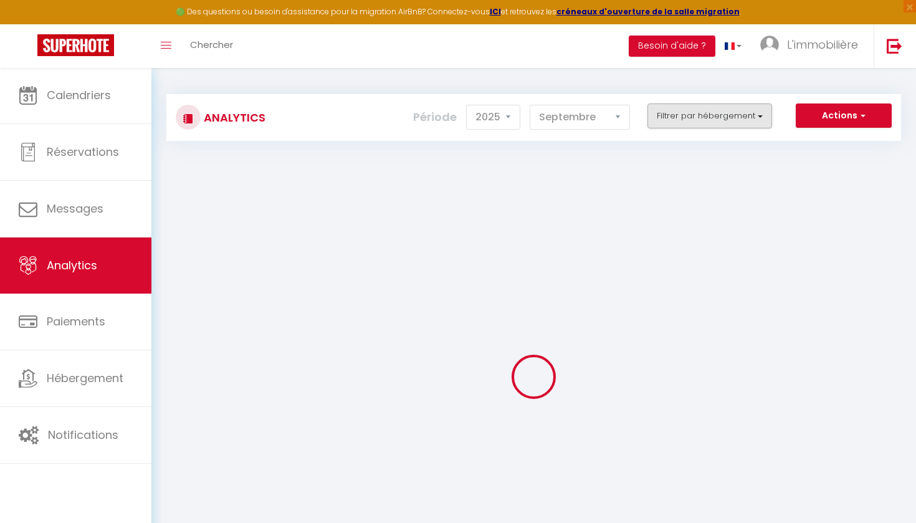
checkbox COLLEGE "false"
checkbox voyageurs "false"
checkbox Roubaix "false"
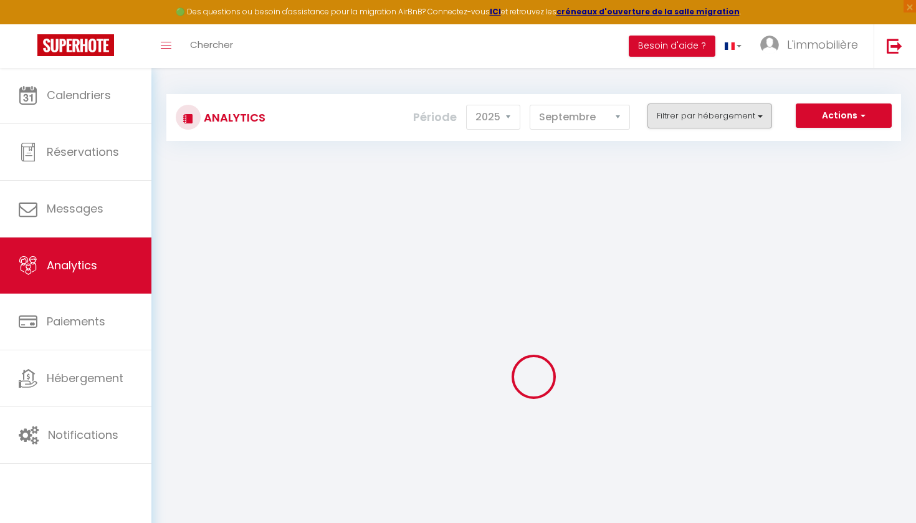
checkbox Hypercentre "false"
checkbox voyageurs "false"
checkbox Roubaix "false"
checkbox Rbx "false"
checkbox Roubaix "false"
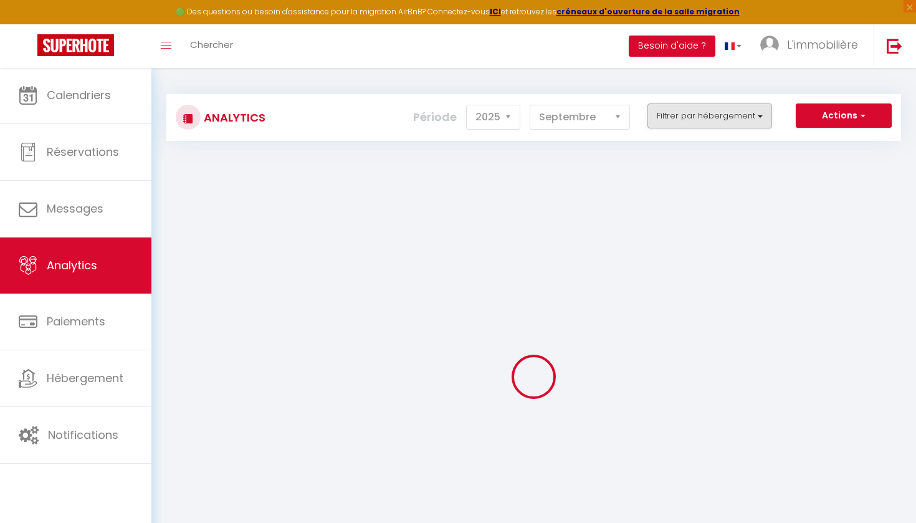
checkbox voyageurs "false"
checkbox LILLE "false"
checkbox COLSON "false"
checkbox WAZEMME "false"
checkbox LOANE "false"
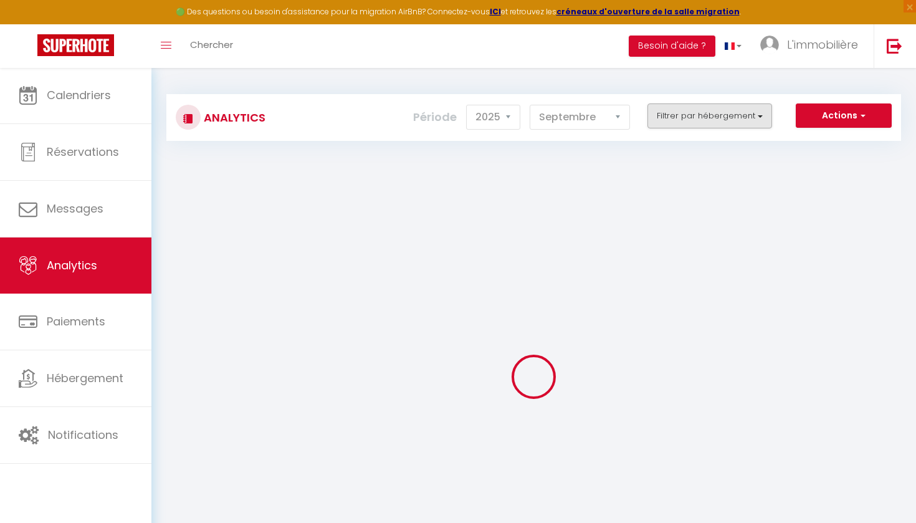
checkbox EDWARD "false"
checkbox JEMMAPES "false"
checkbox FAIDHERBE "false"
checkbox GILLES "false"
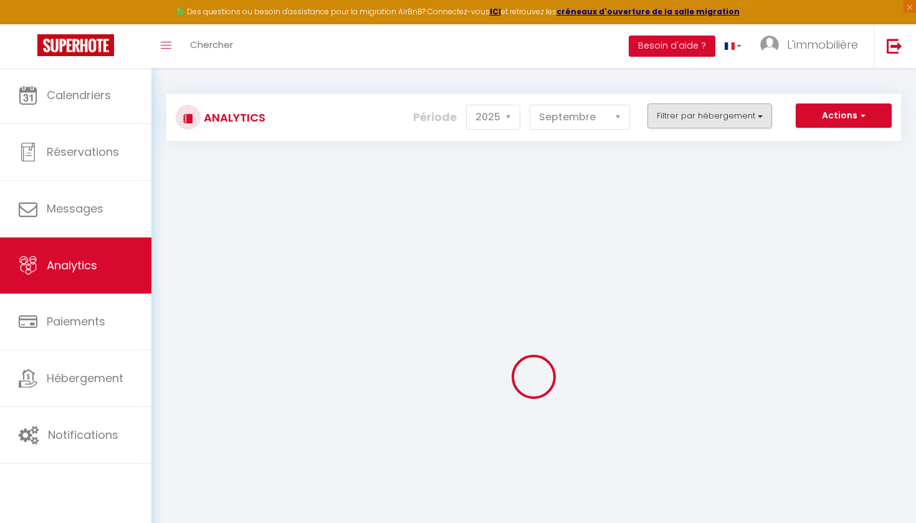
checkbox INKERMANN "false"
checkbox EURALILLE "false"
checkbox ESQUERMOISE "false"
checkbox BAROEUL "false"
checkbox · "false"
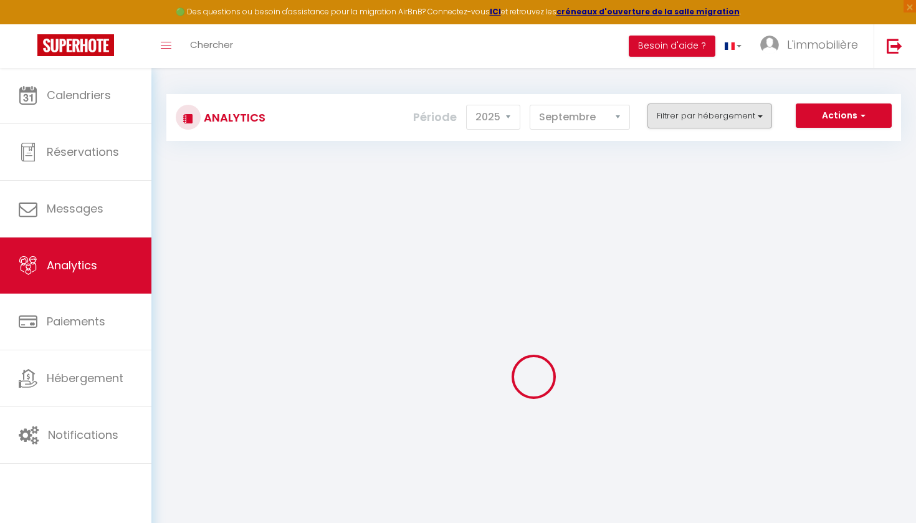
checkbox MARCQ "false"
checkbox LILLE "false"
checkbox MARQUETTE "false"
checkbox input "false"
checkbox LOUISE "false"
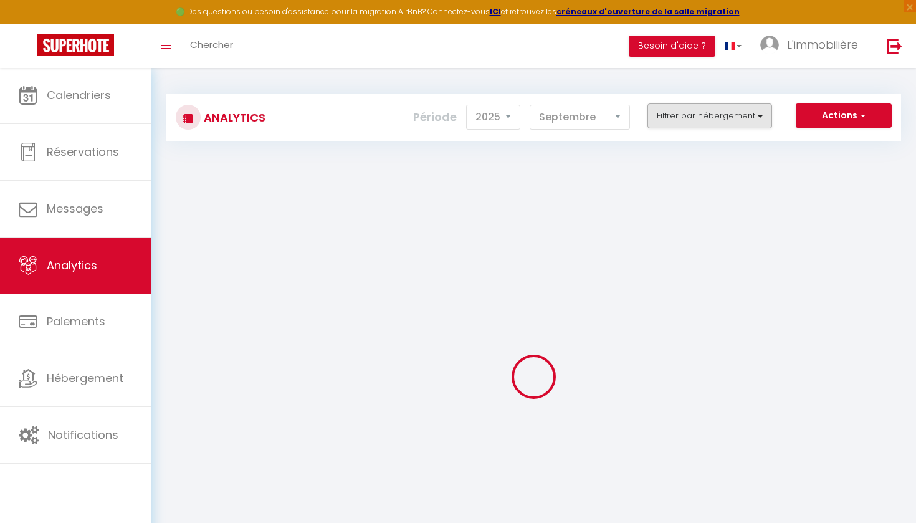
checkbox CYNTHIA "false"
checkbox · "false"
checkbox LAVOISIER "false"
checkbox SEC "false"
checkbox voyageurs "false"
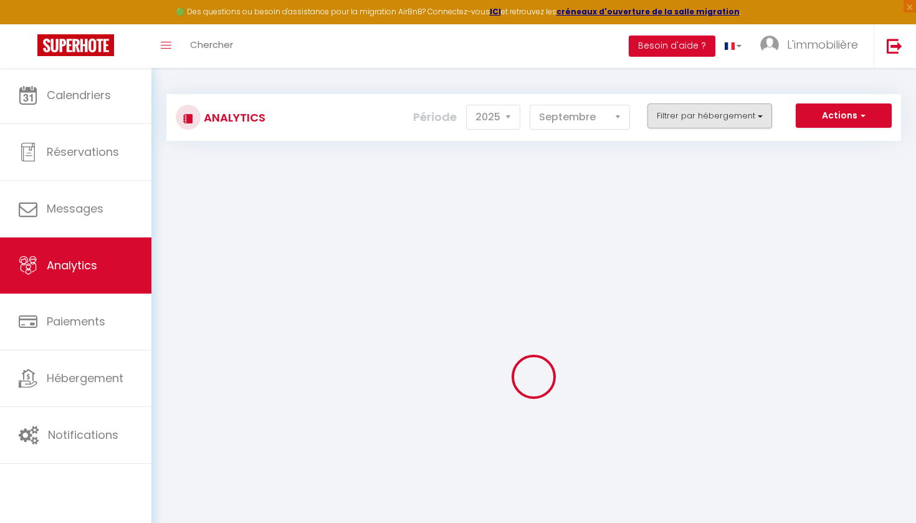
checkbox royale "false"
checkbox ABOTCHI "false"
checkbox · "false"
checkbox voyageurs "false"
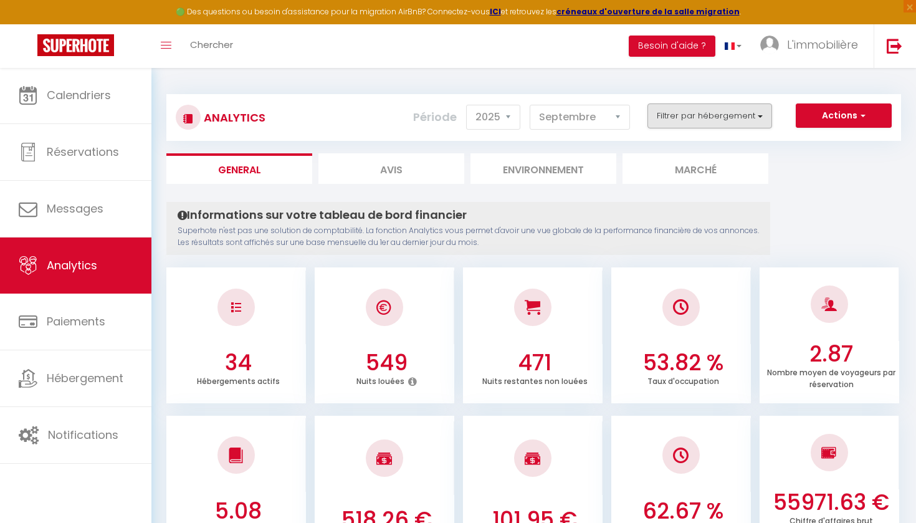
click at [728, 117] on button "Filtrer par hébergement" at bounding box center [709, 115] width 125 height 25
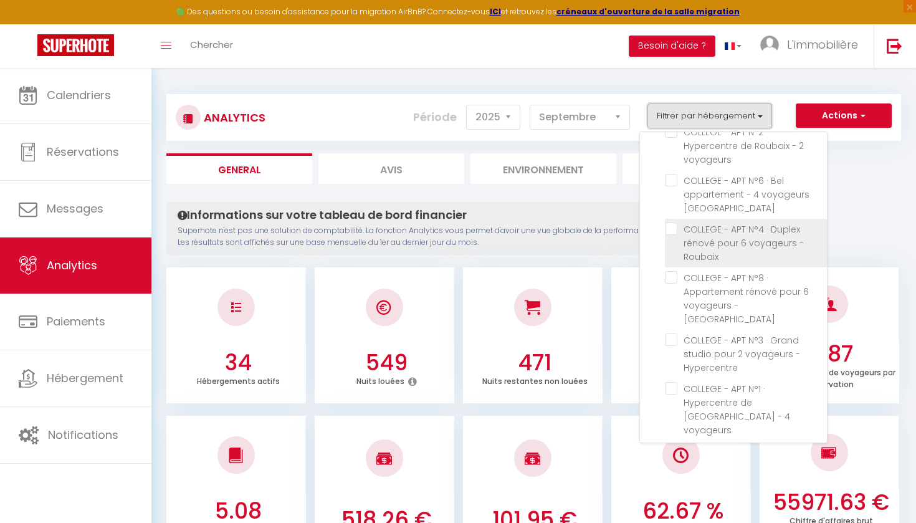
scroll to position [36, 0]
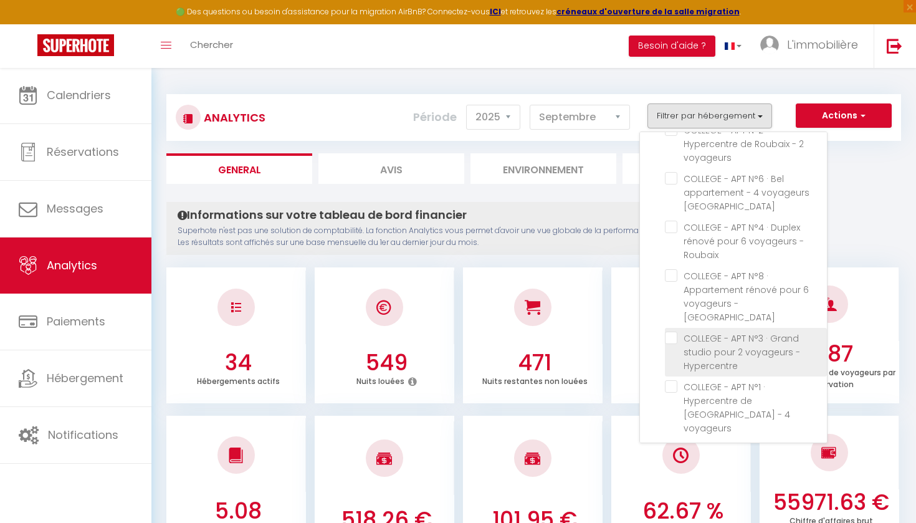
click at [677, 331] on Hypercentre "checkbox" at bounding box center [746, 337] width 162 height 12
checkbox Hypercentre "true"
checkbox voyageurs "false"
checkbox Roubaix "false"
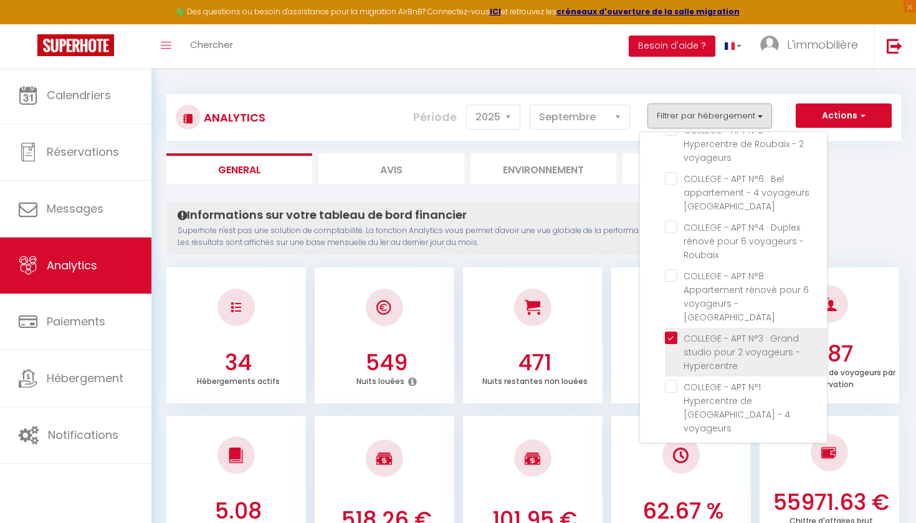
checkbox Roubaix "false"
checkbox voyageurs "false"
checkbox Roubaix "false"
checkbox Rbx "false"
checkbox Roubaix "false"
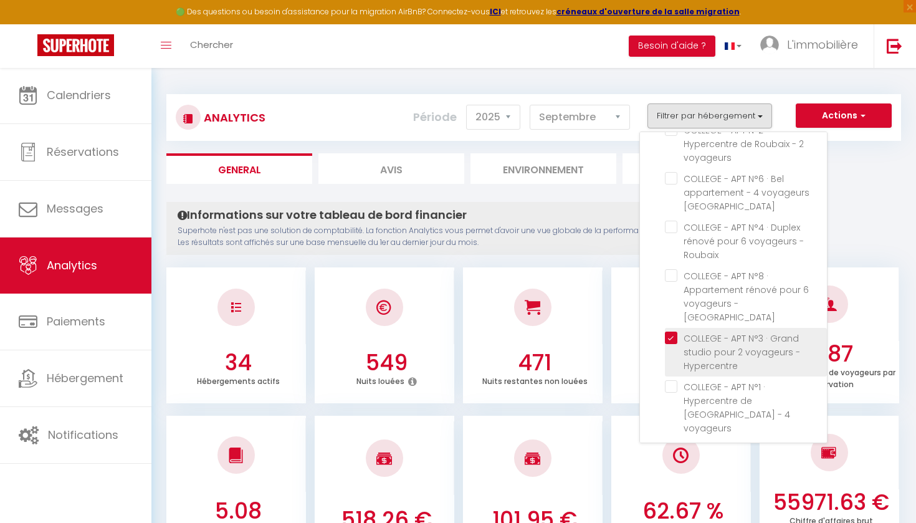
checkbox voyageurs "false"
checkbox COLSON "false"
checkbox WAZEMME "false"
checkbox LOANE "false"
checkbox EDWARD "false"
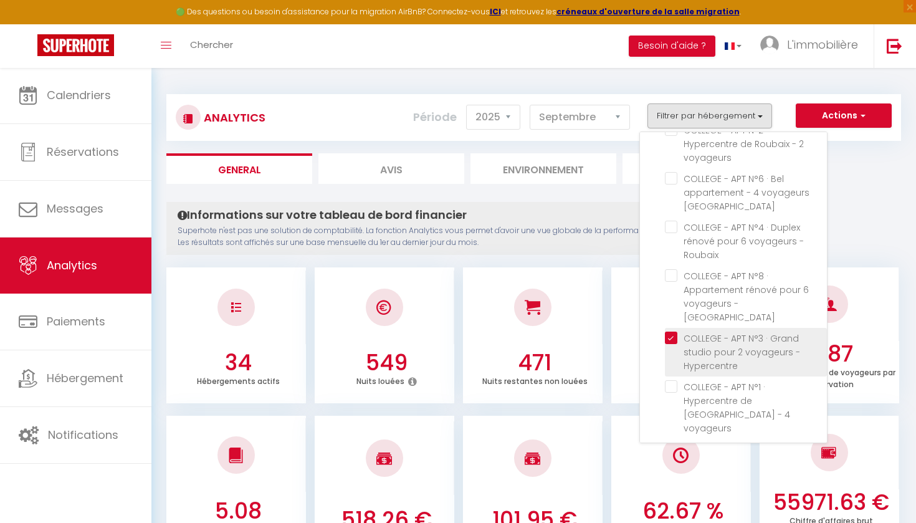
checkbox EDWARD "false"
checkbox JEMMAPES "false"
checkbox FAIDHERBE "false"
checkbox GILLES "false"
checkbox INKERMANN "false"
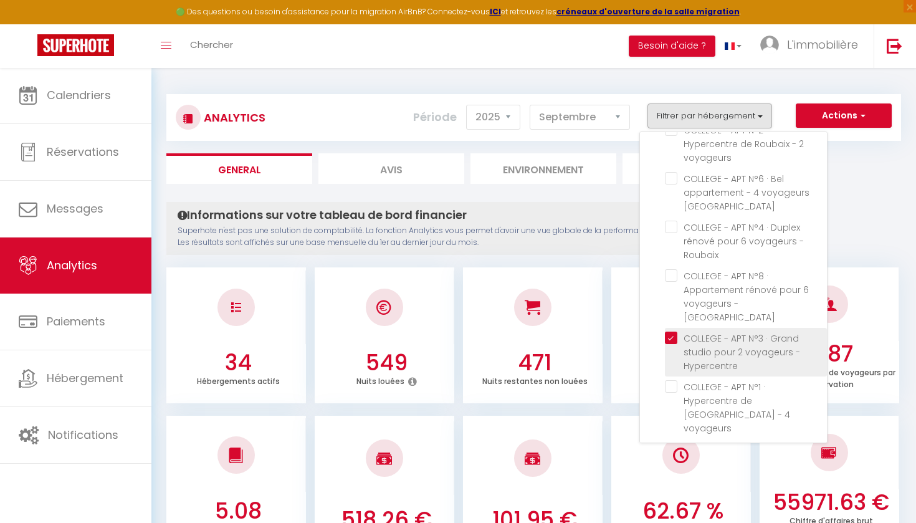
checkbox EURALILLE "false"
checkbox ESQUERMOISE "false"
checkbox · "false"
checkbox MARCQ "false"
checkbox MARQUETTE "false"
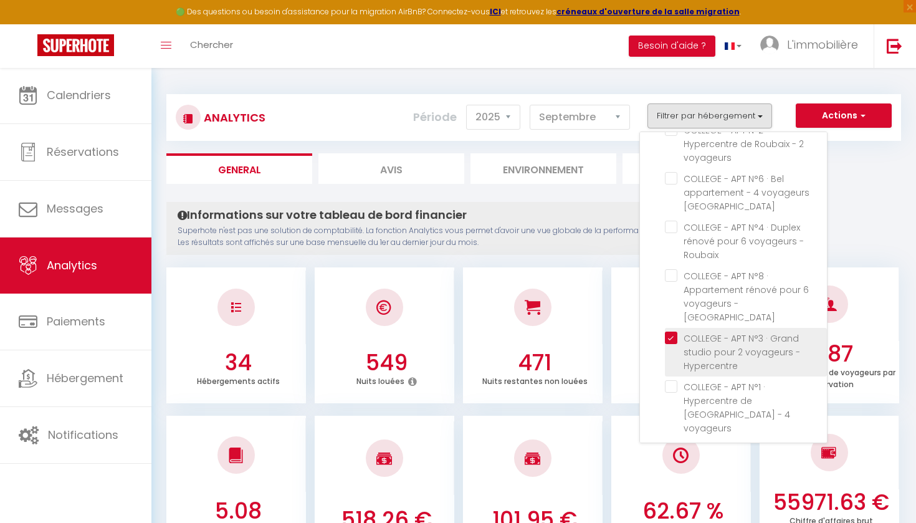
checkbox LOUISE "false"
checkbox CYNTHIA "false"
checkbox · "false"
checkbox LAVOISIER "false"
checkbox SEC "false"
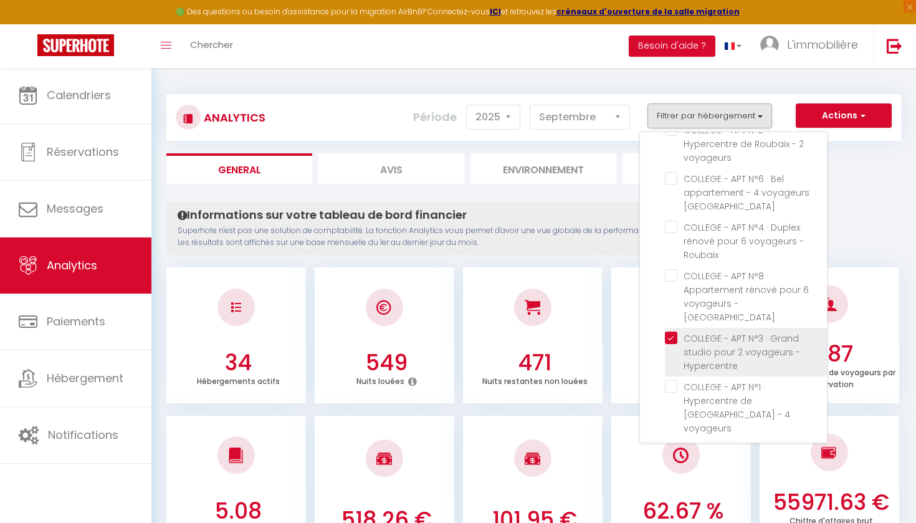
checkbox voyageurs "false"
checkbox royale "false"
checkbox ABOTCHI "false"
checkbox · "false"
checkbox voyageurs "false"
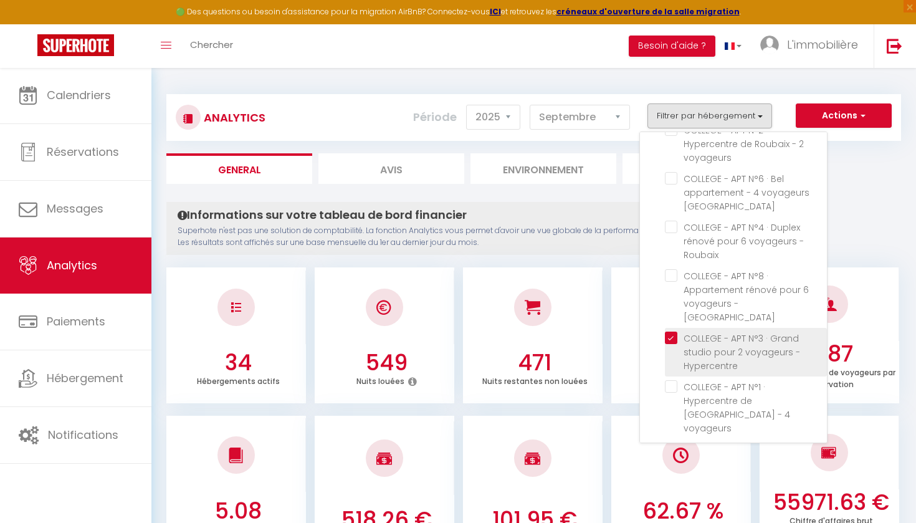
checkbox voyageurs "false"
checkbox Roubaix "false"
checkbox voyageurs "false"
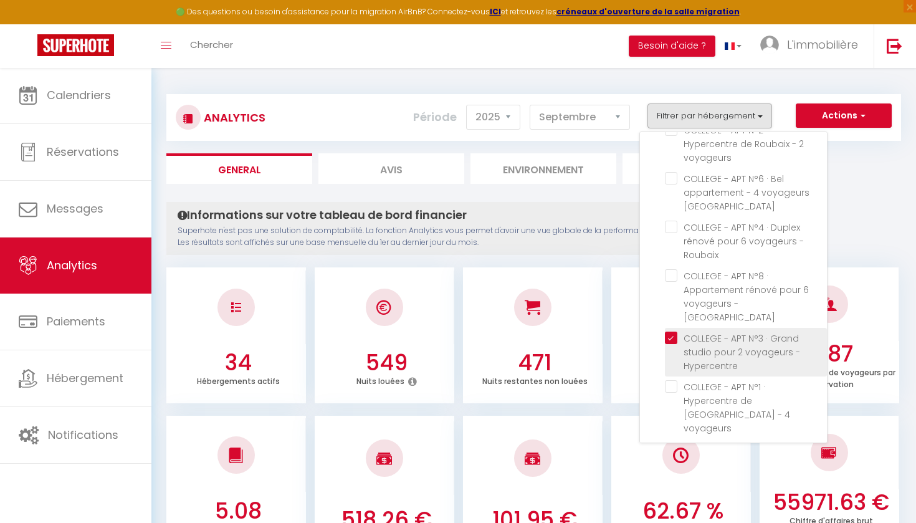
checkbox Roubaix "false"
checkbox Rbx "false"
checkbox Roubaix "false"
checkbox voyageurs "false"
checkbox COLSON "false"
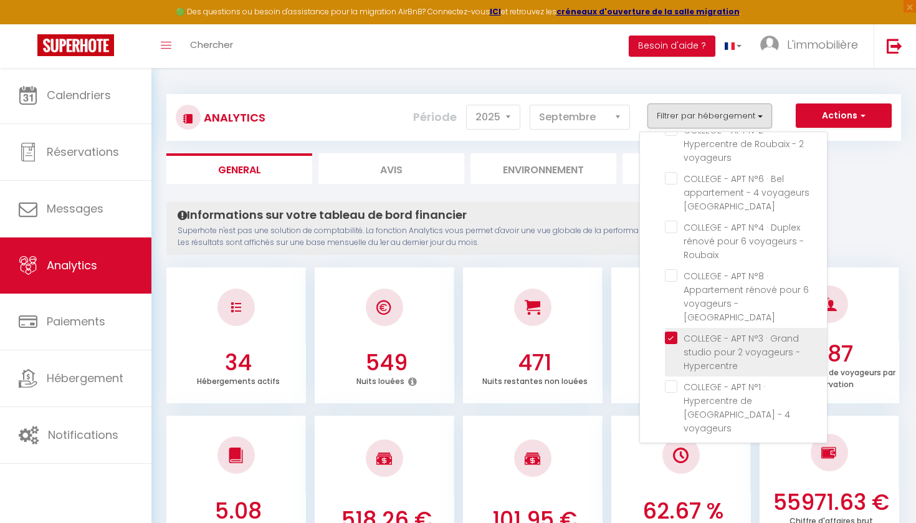
checkbox WAZEMME "false"
checkbox LOANE "false"
checkbox EDWARD "false"
checkbox JEMMAPES "false"
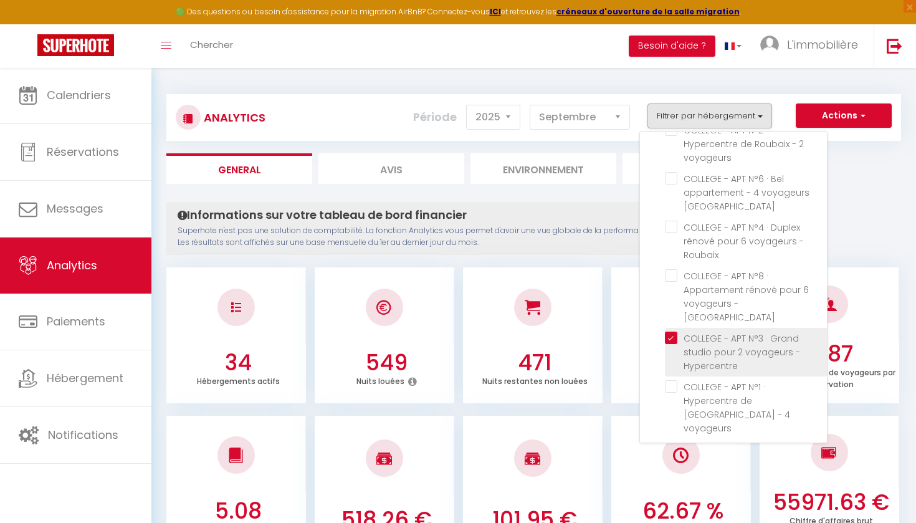
checkbox FAIDHERBE "false"
checkbox GILLES "false"
checkbox INKERMANN "false"
checkbox EURALILLE "false"
checkbox ESQUERMOISE "false"
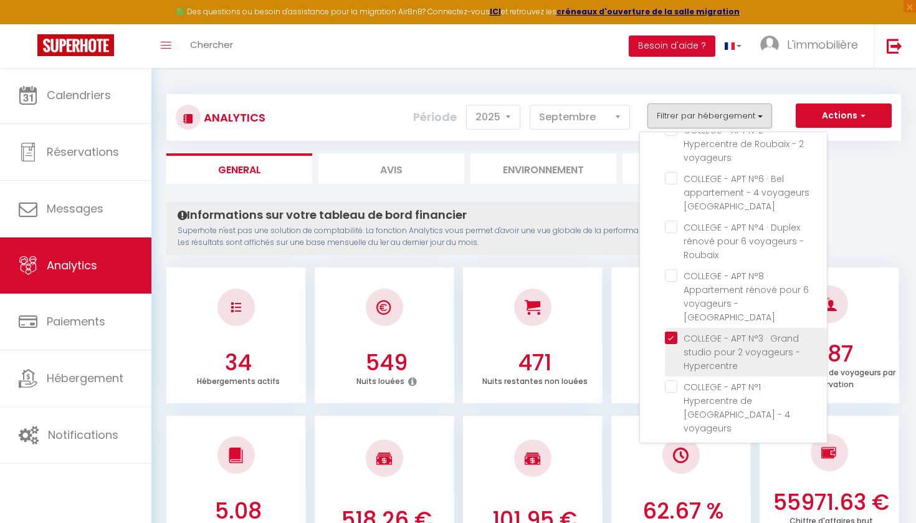
checkbox · "false"
checkbox MARCQ "false"
checkbox MARQUETTE "false"
checkbox LOUISE "false"
checkbox CYNTHIA "false"
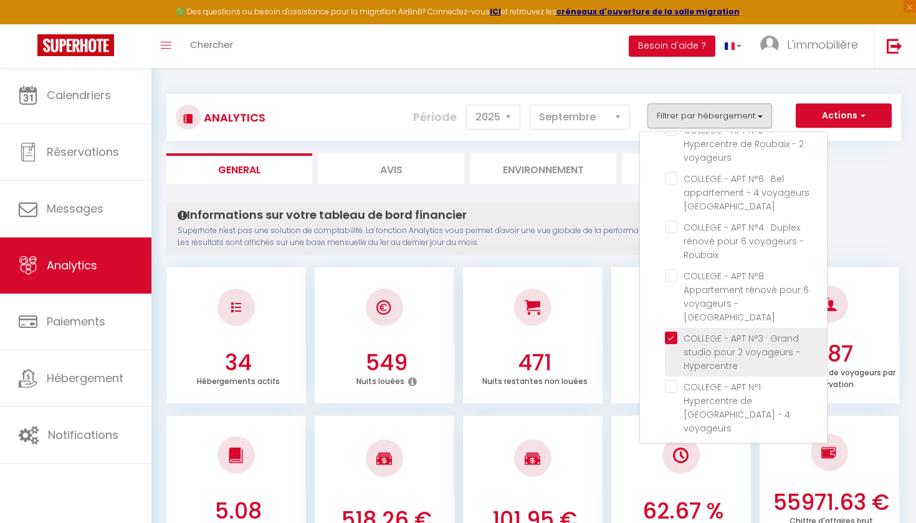
checkbox · "false"
checkbox LAVOISIER "false"
checkbox SEC "false"
checkbox voyageurs "false"
checkbox royale "false"
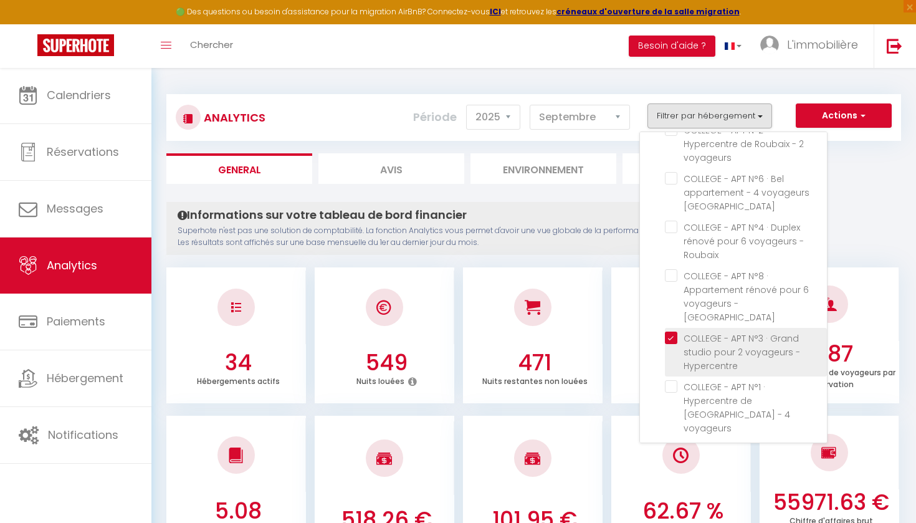
checkbox ABOTCHI "false"
checkbox · "false"
checkbox voyageurs "false"
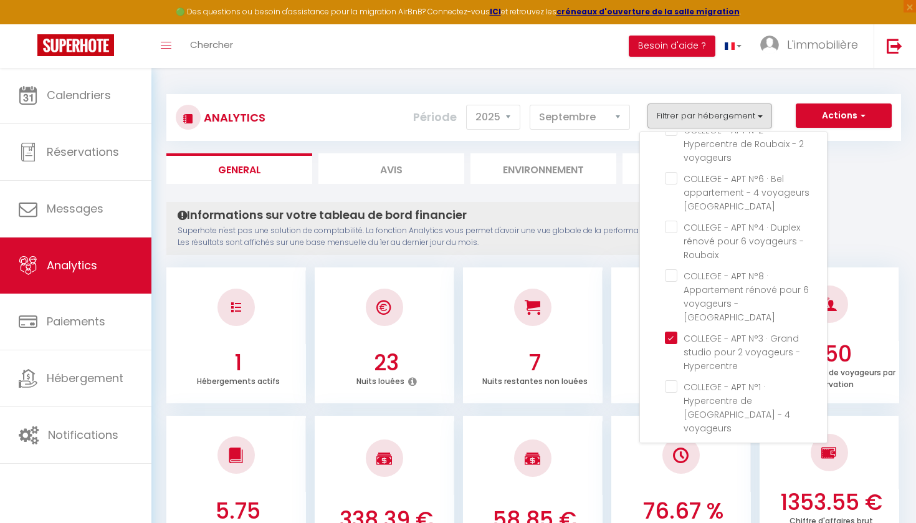
click at [864, 161] on ul "General Avis Environnement Marché" at bounding box center [533, 168] width 735 height 31
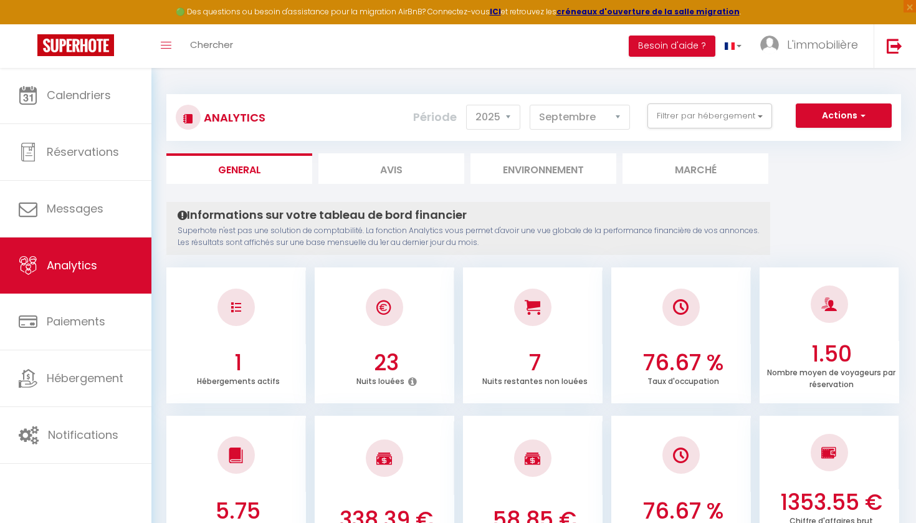
scroll to position [0, 0]
